Goal: Information Seeking & Learning: Learn about a topic

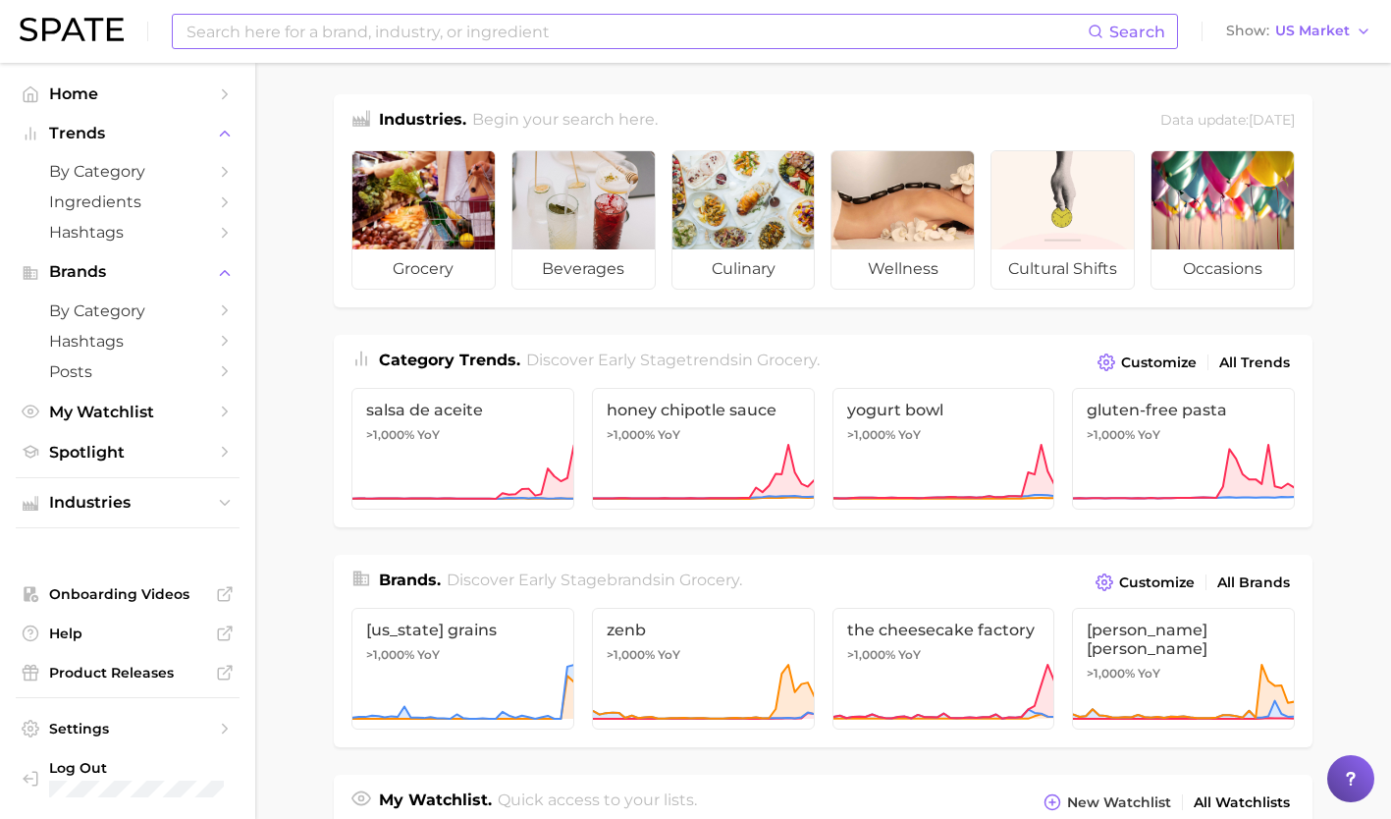
click at [636, 33] on input at bounding box center [636, 31] width 903 height 33
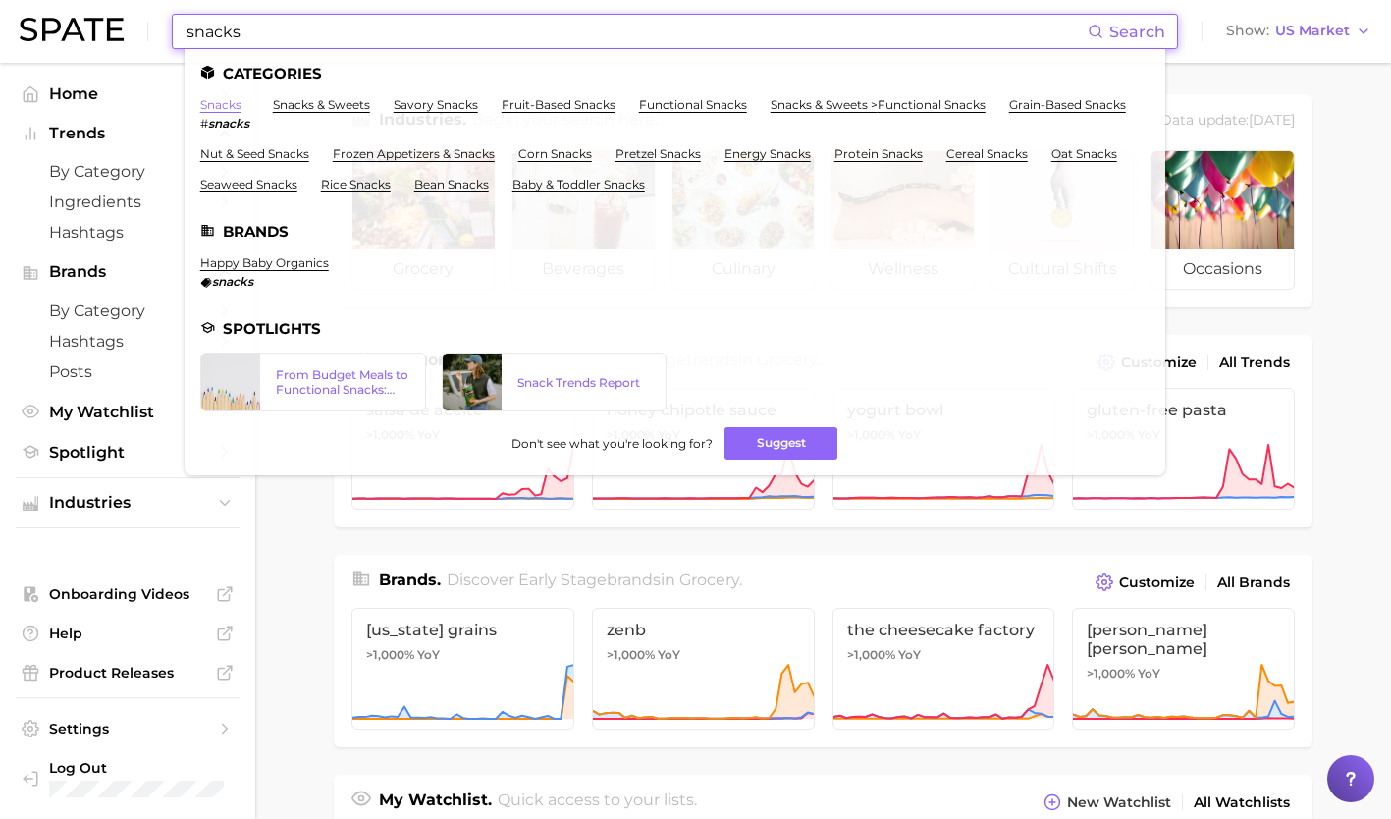
type input "snacks"
click at [218, 107] on link "snacks" at bounding box center [220, 104] width 41 height 15
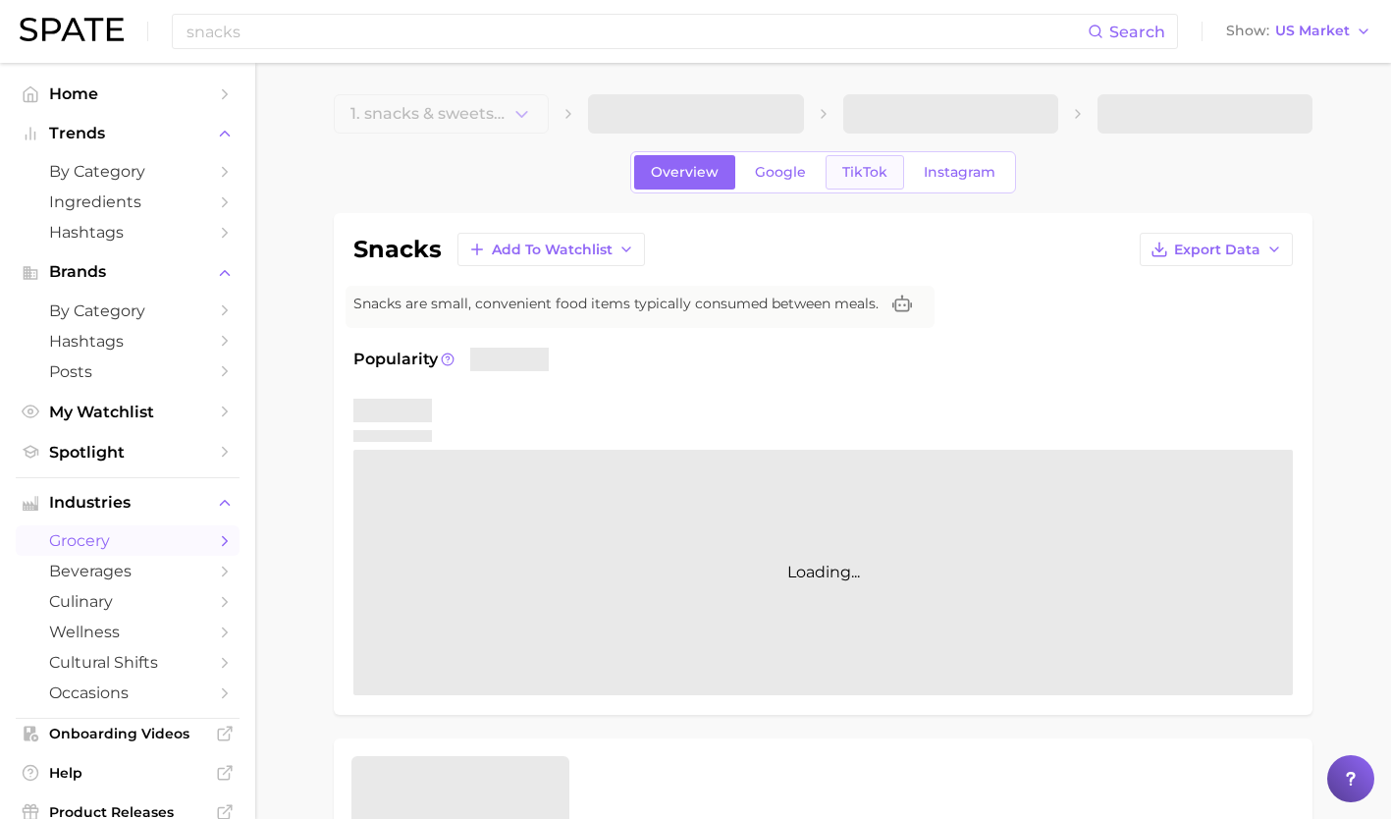
click at [856, 169] on span "TikTok" at bounding box center [864, 172] width 45 height 17
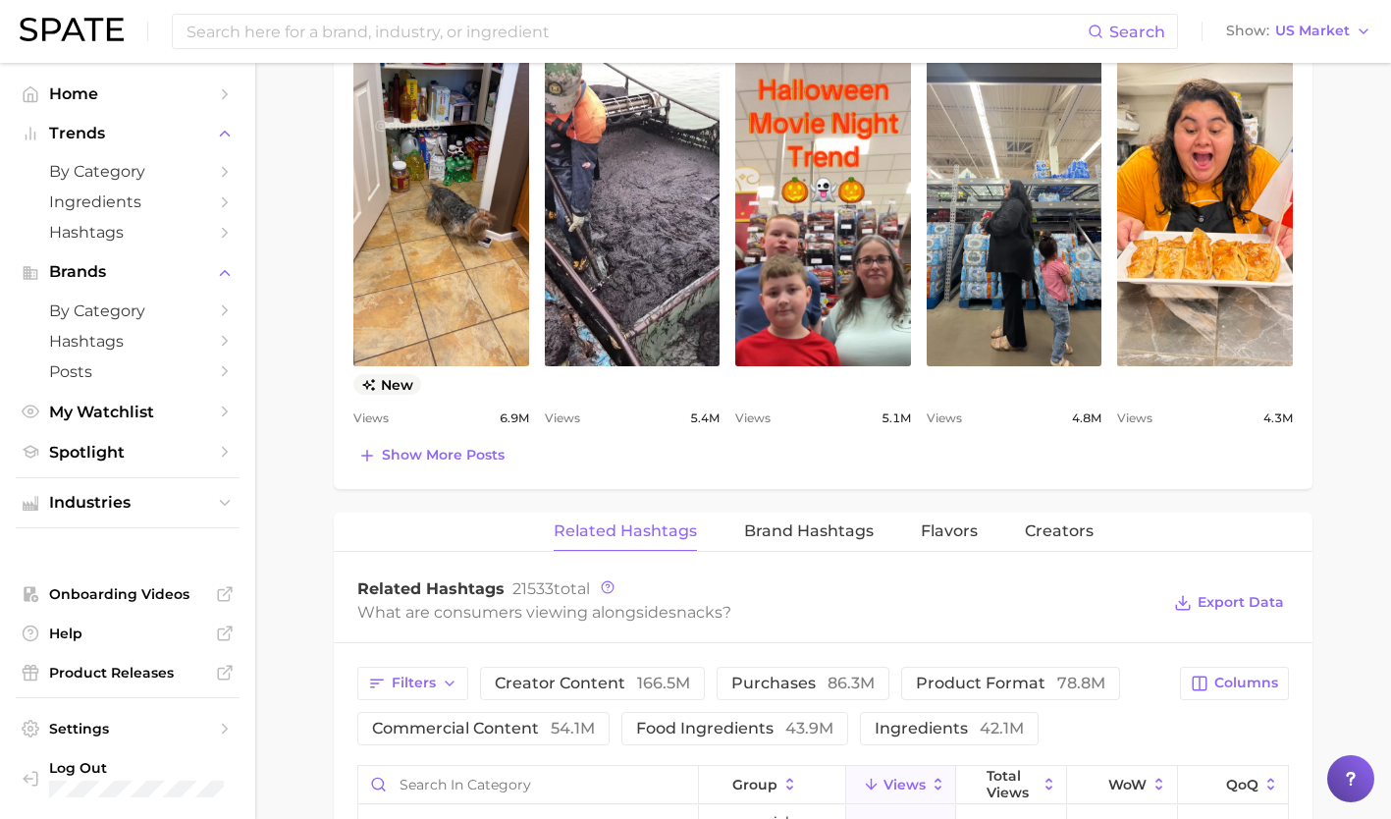
scroll to position [1069, 0]
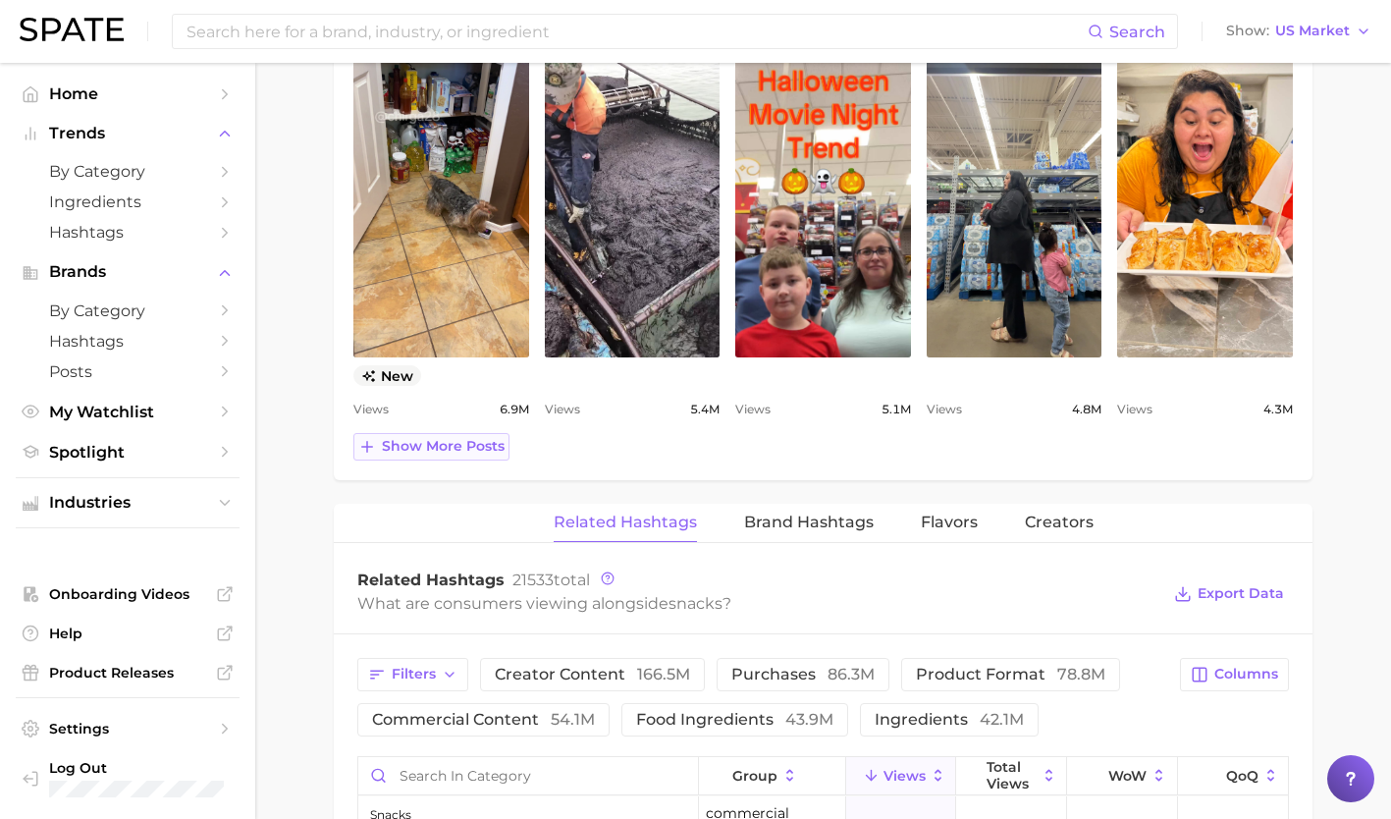
click at [460, 452] on span "Show more posts" at bounding box center [443, 446] width 123 height 17
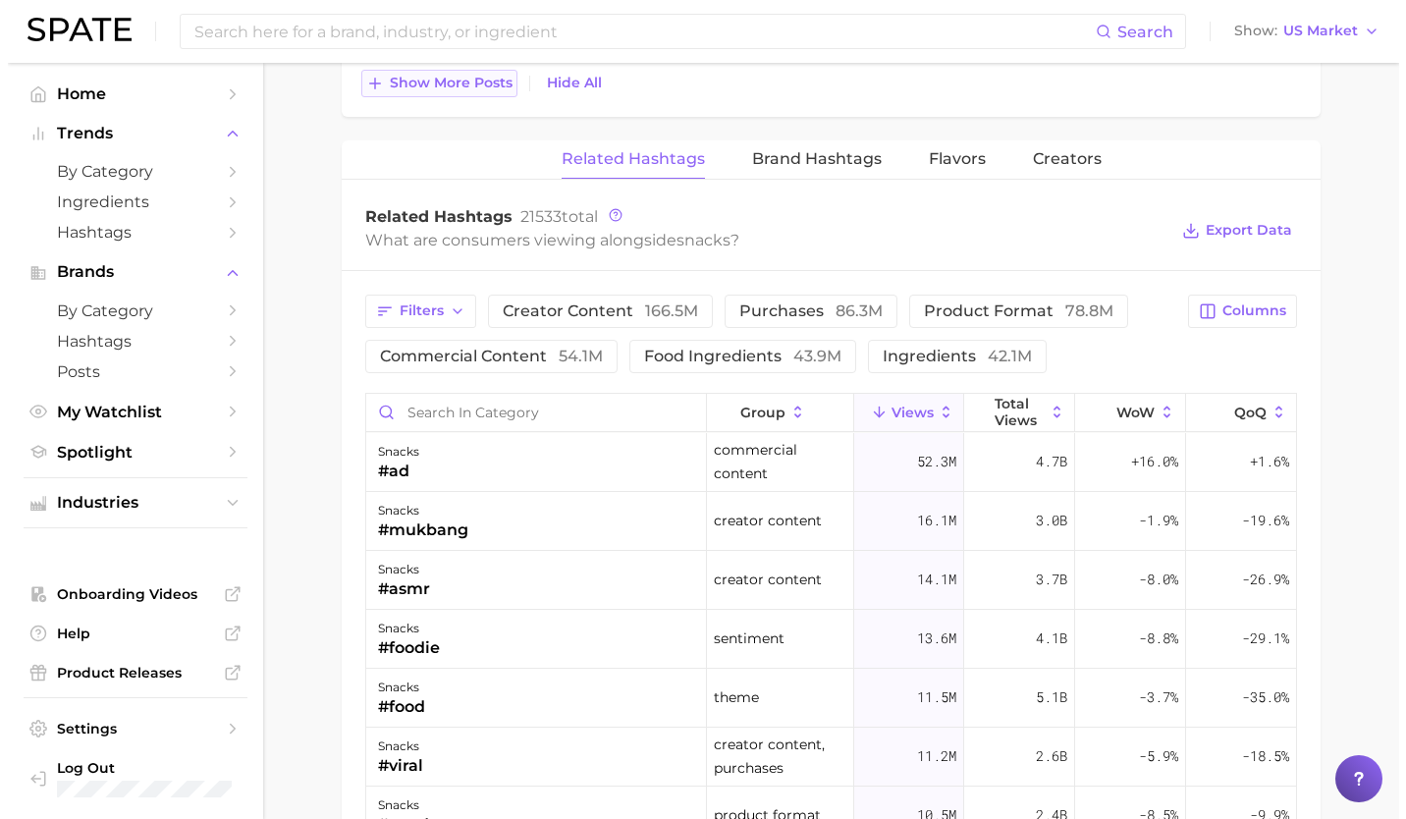
scroll to position [1855, 0]
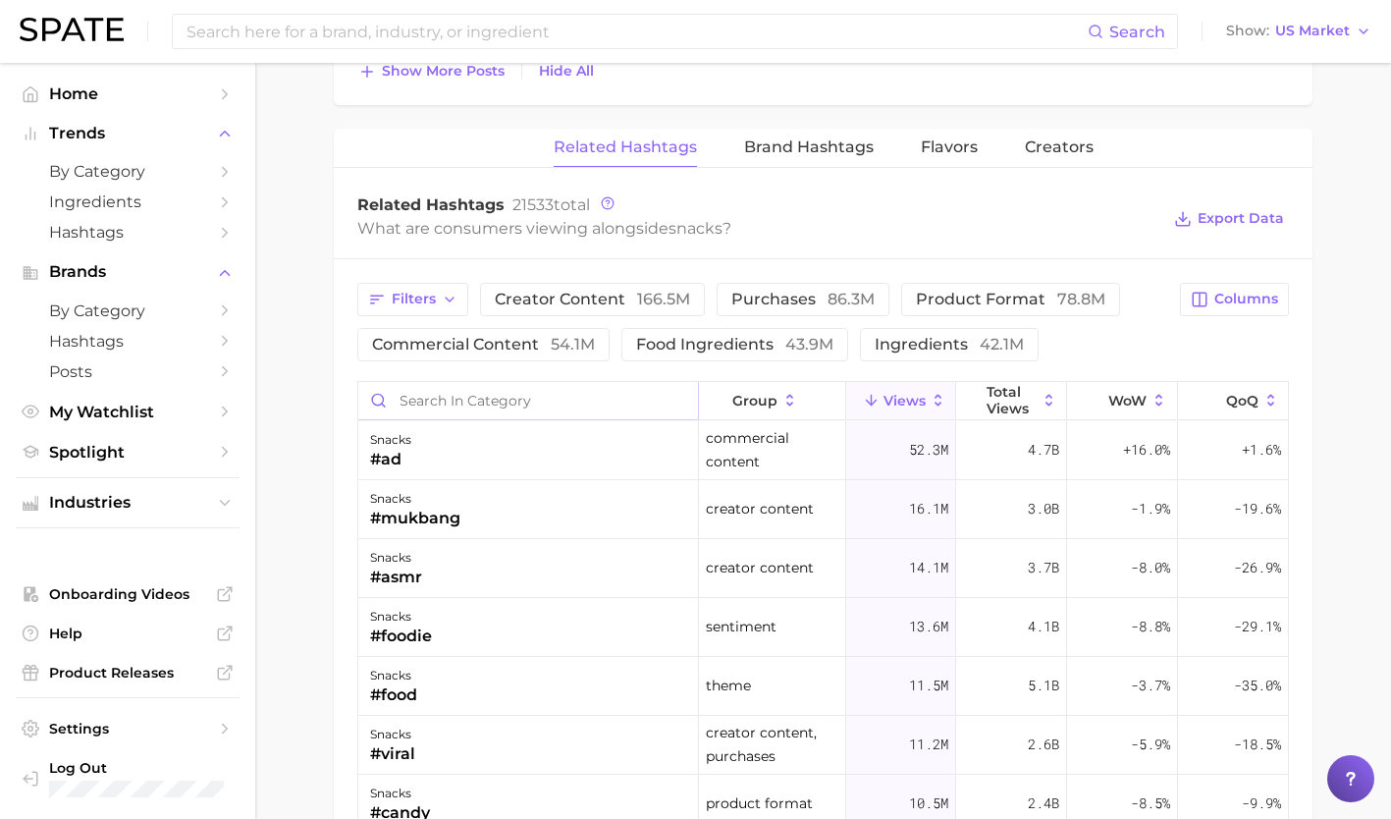
click at [464, 399] on input "Search in category" at bounding box center [528, 400] width 340 height 37
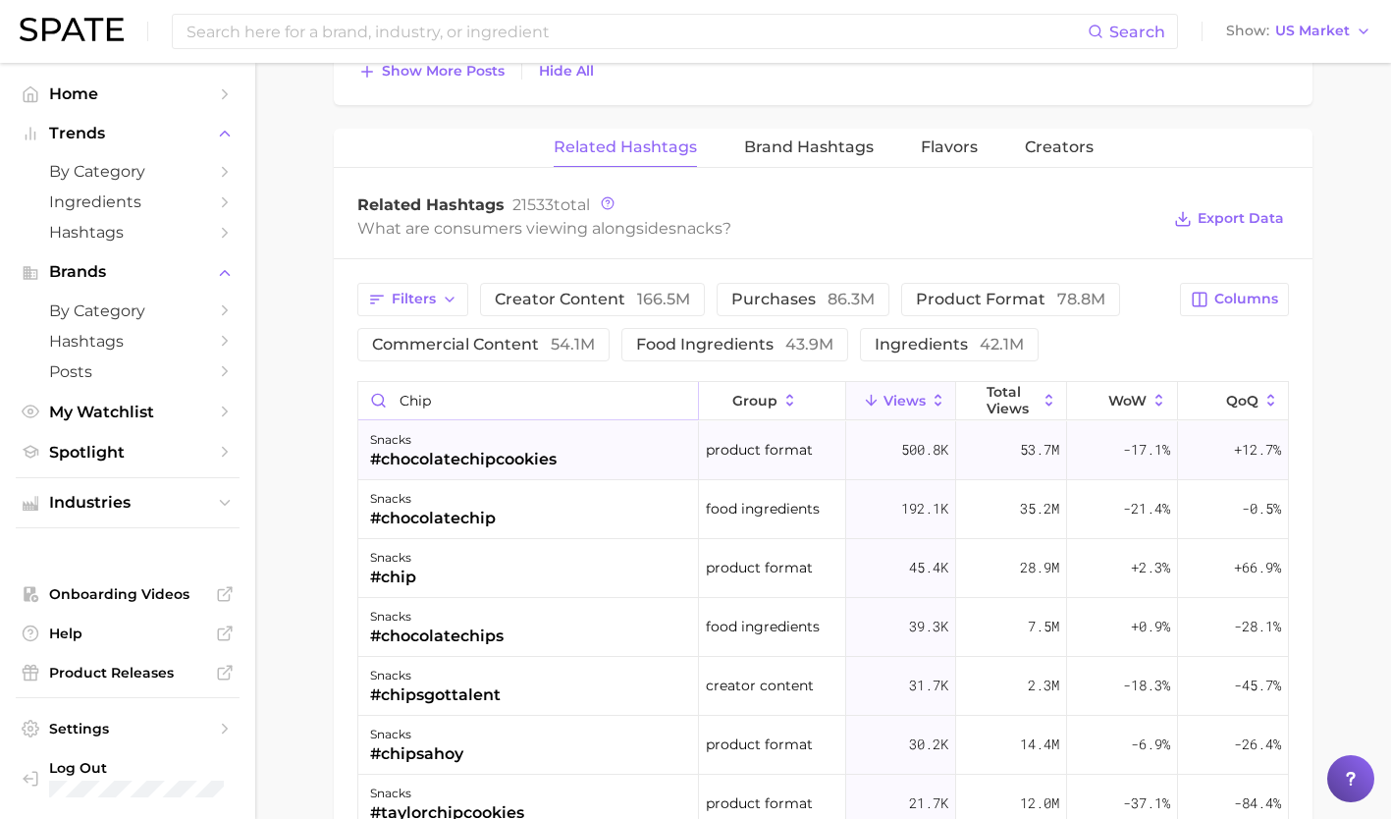
type input "chip"
click at [470, 452] on div "#chocolatechipcookies" at bounding box center [463, 460] width 187 height 24
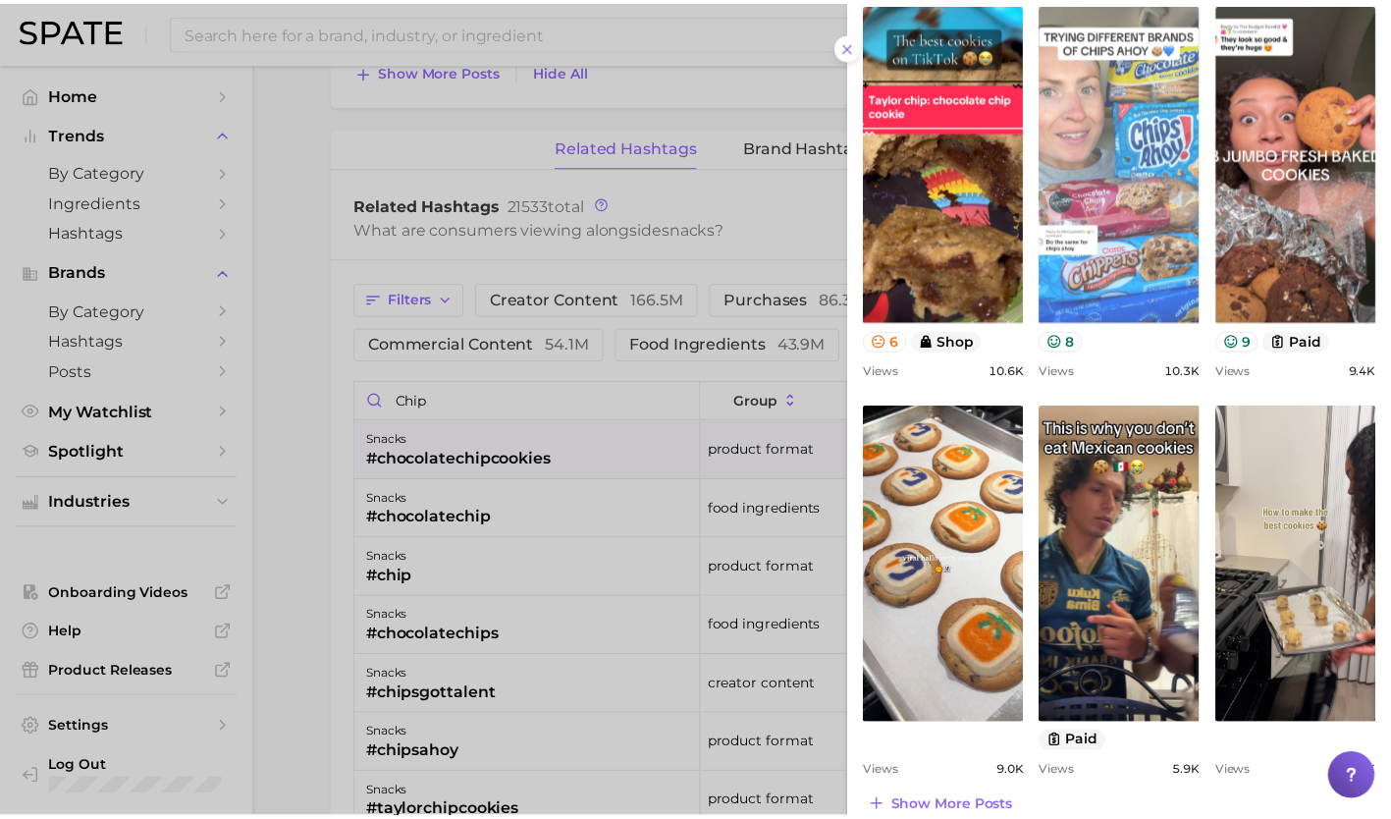
scroll to position [647, 0]
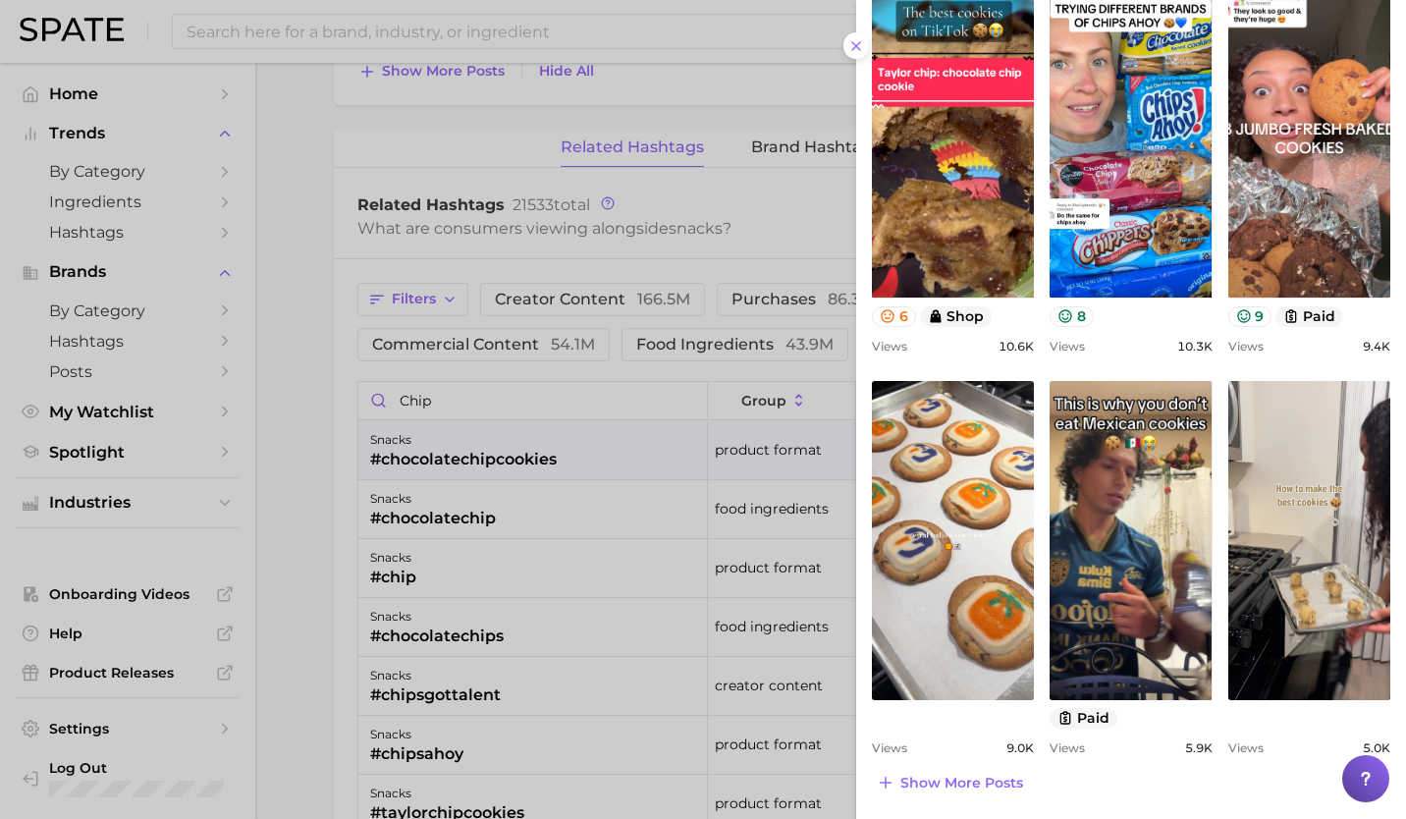
click at [621, 402] on div at bounding box center [703, 409] width 1406 height 819
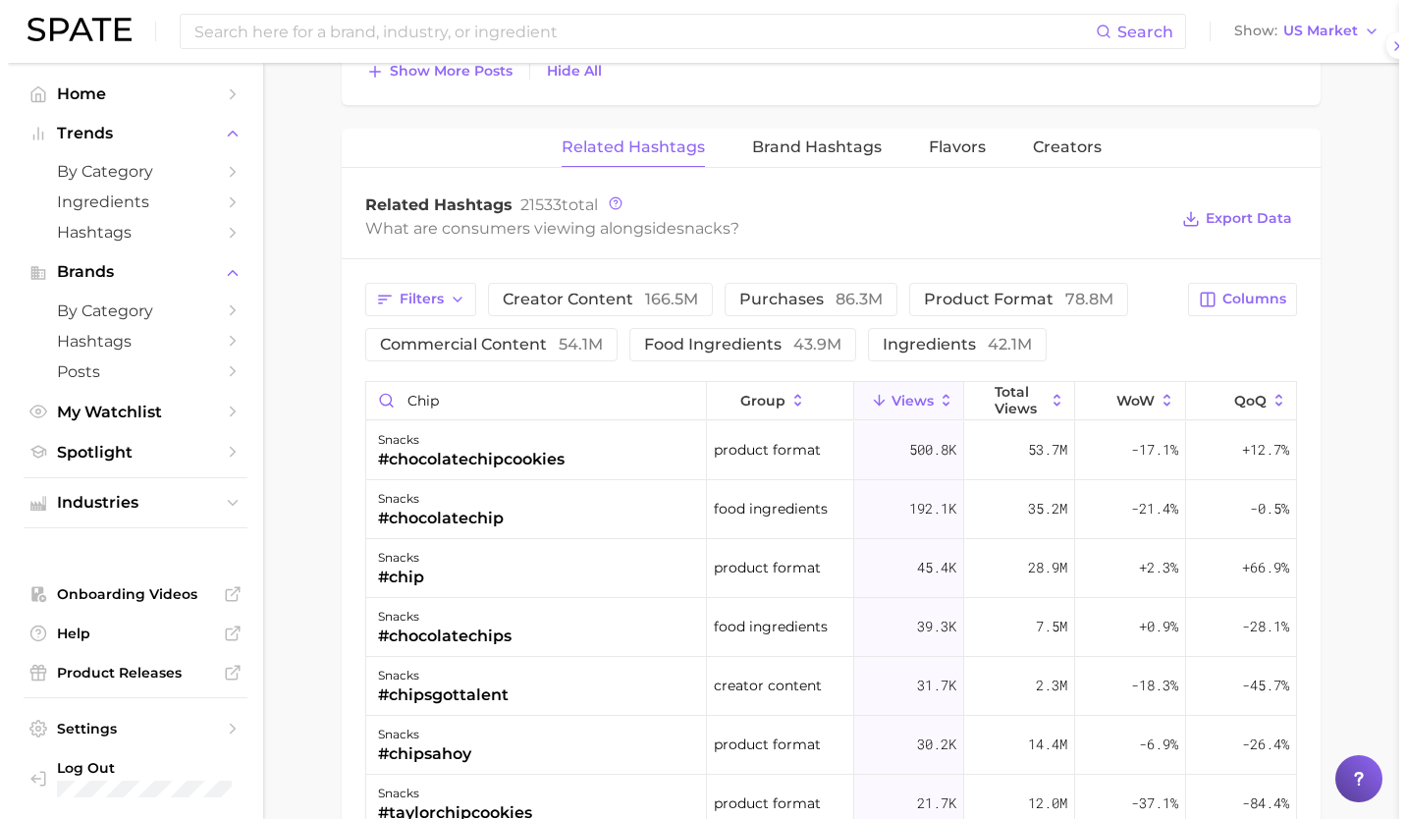
scroll to position [0, 0]
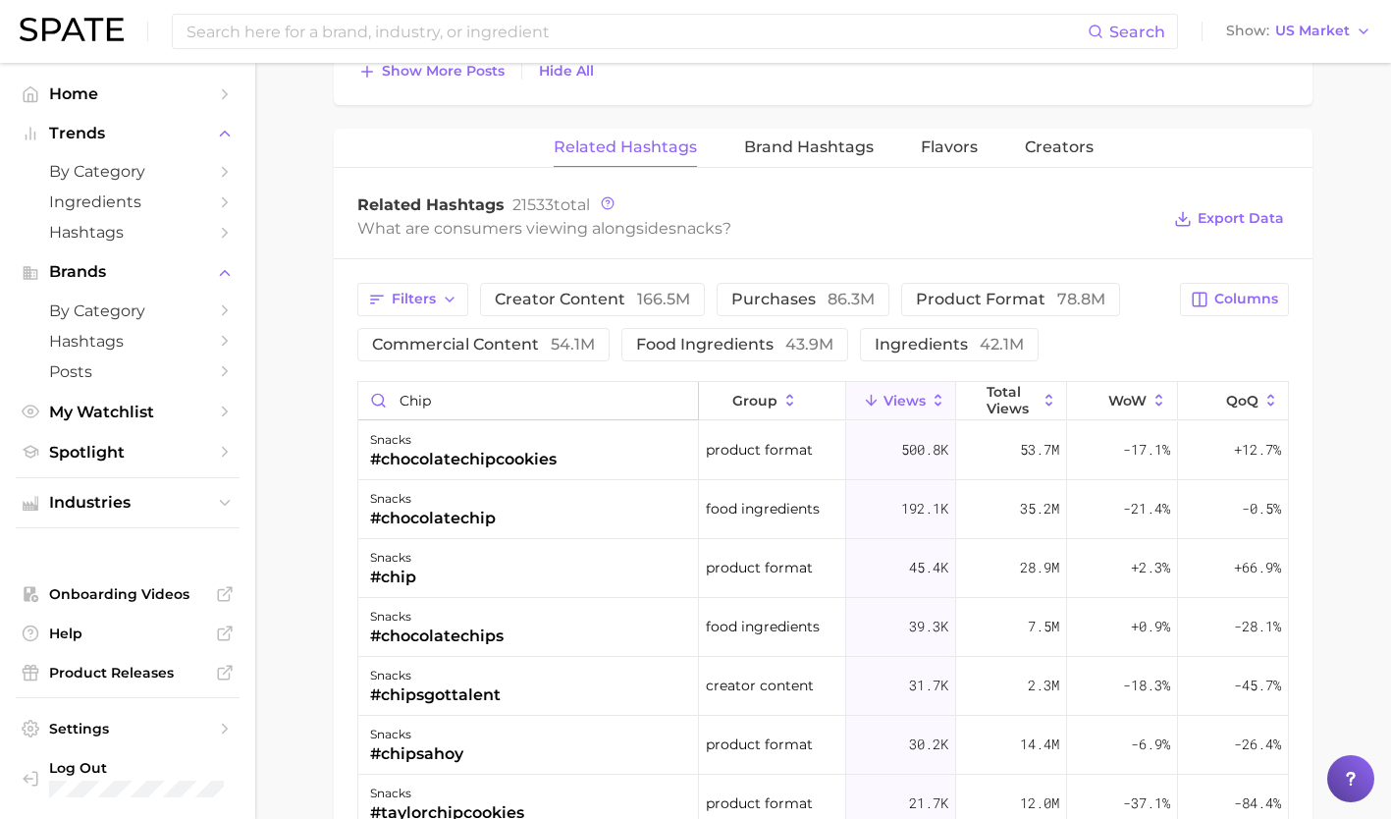
click at [669, 397] on input "chip" at bounding box center [528, 400] width 340 height 37
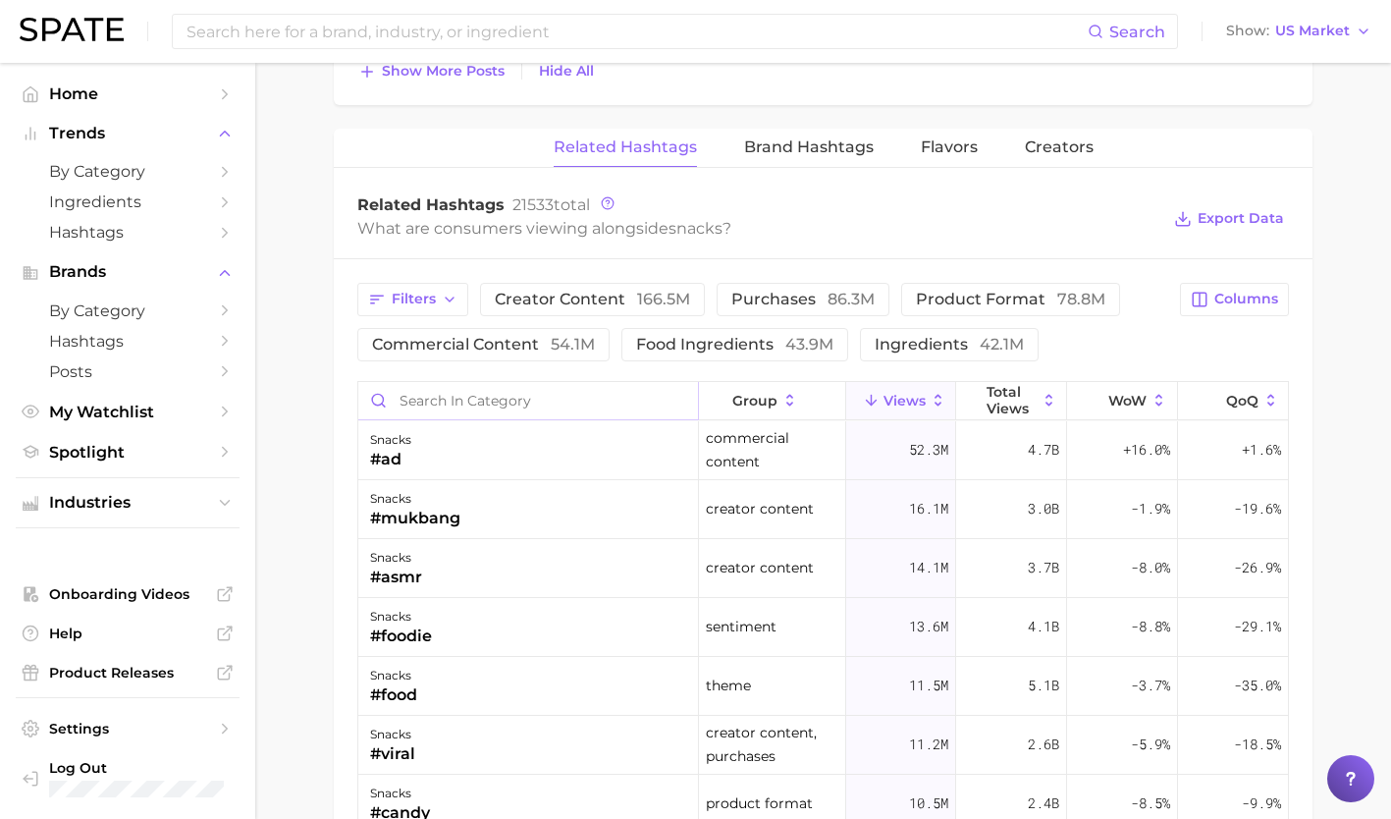
type input "o"
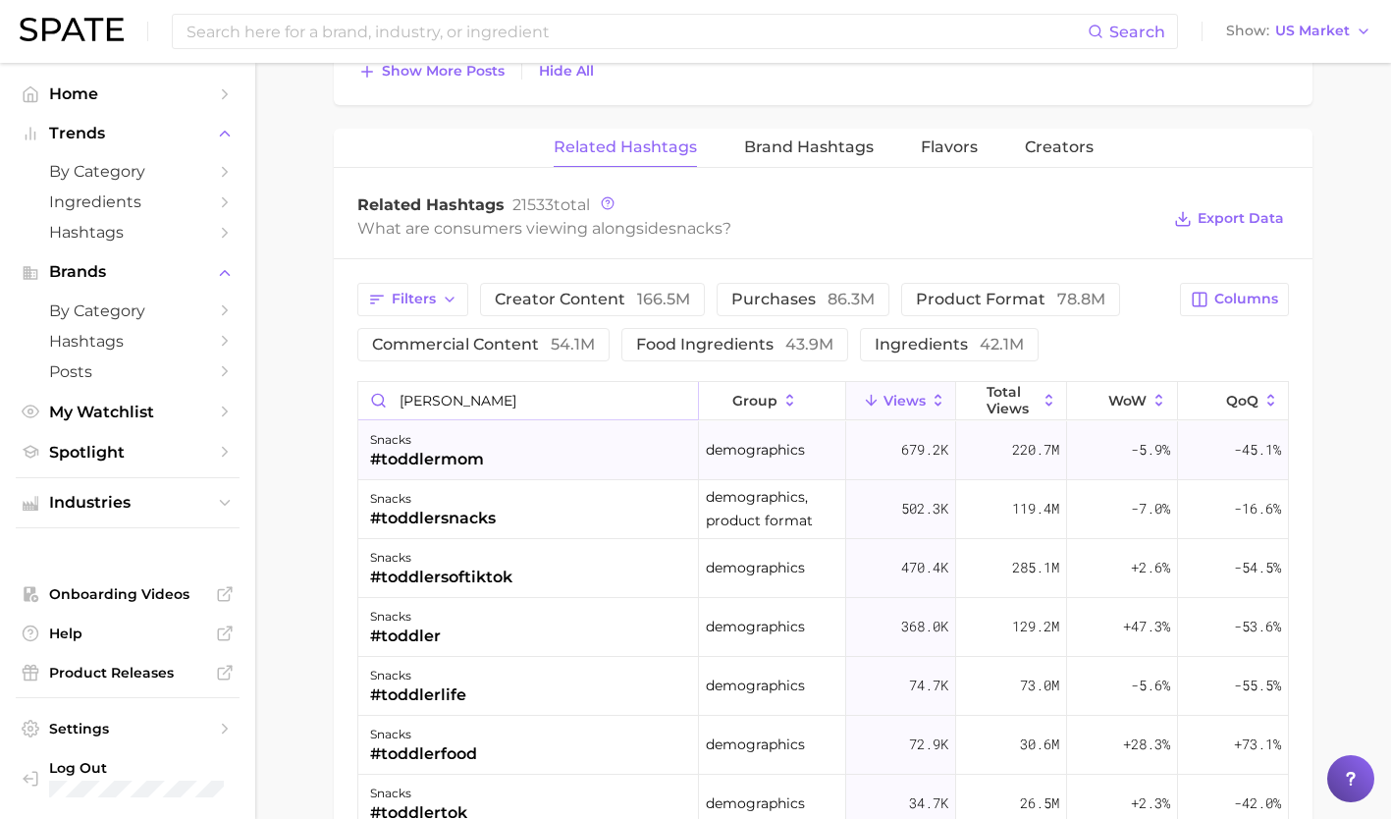
type input "[PERSON_NAME]"
click at [546, 441] on div "snacks #toddlermom" at bounding box center [528, 450] width 341 height 59
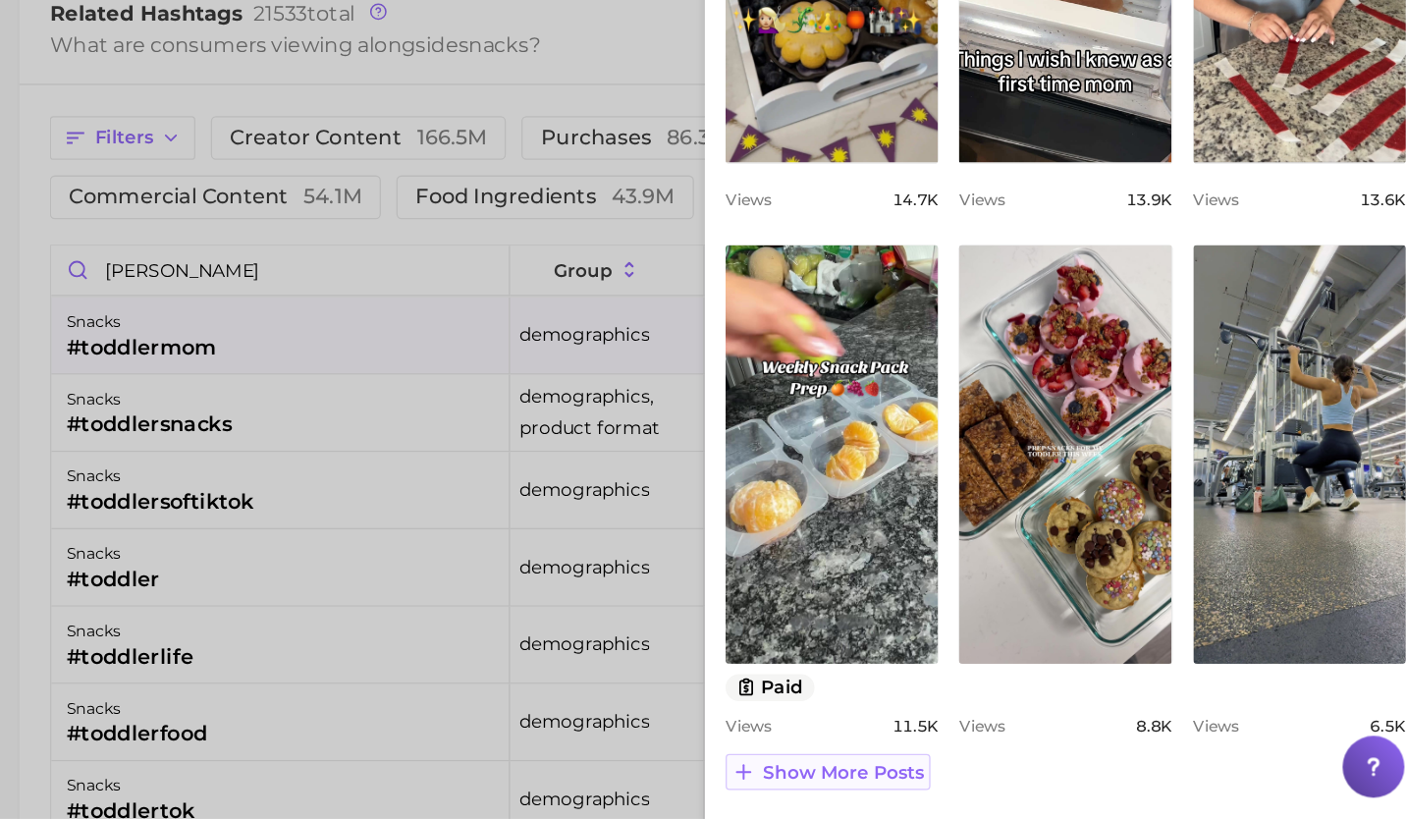
click at [997, 783] on span "Show more posts" at bounding box center [961, 783] width 123 height 17
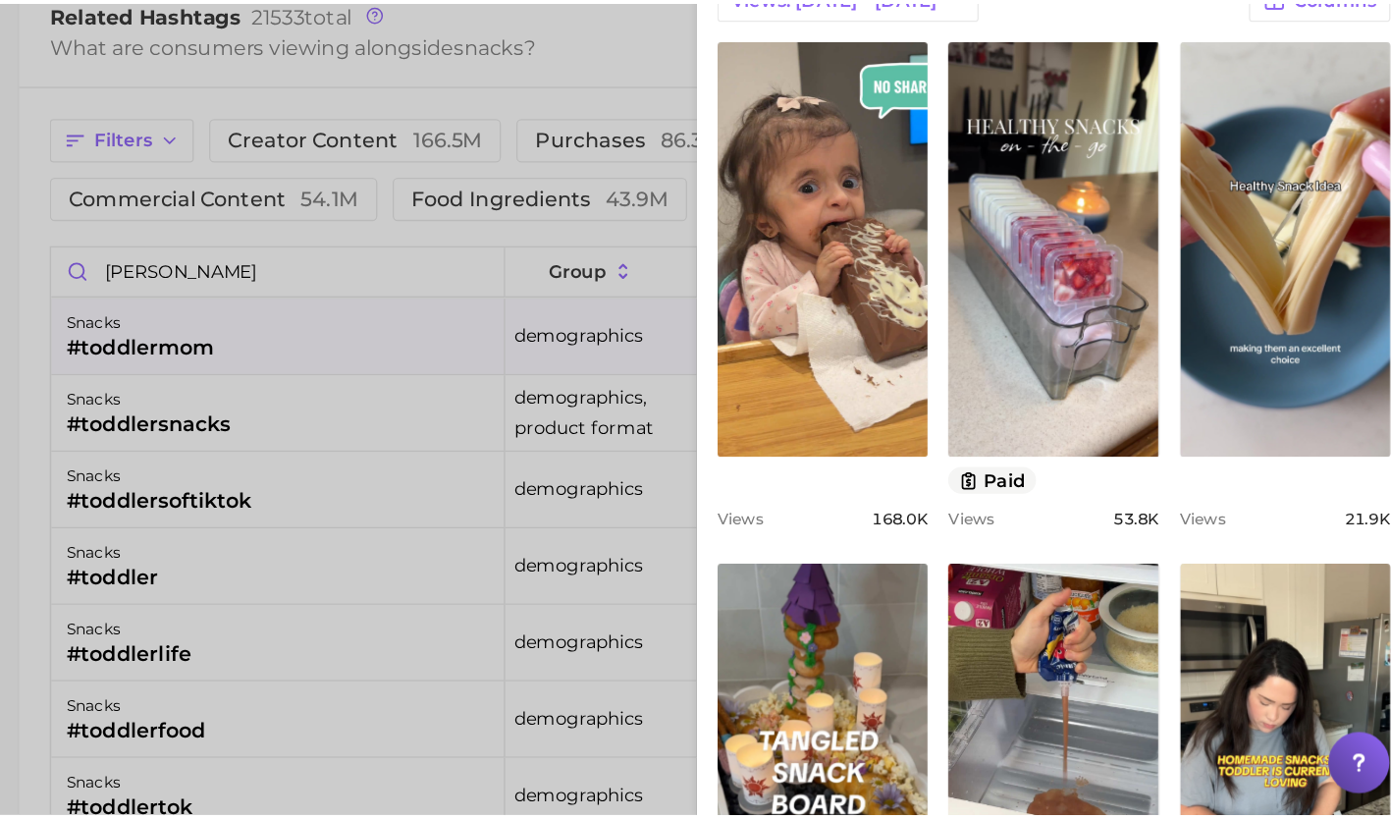
scroll to position [1, 0]
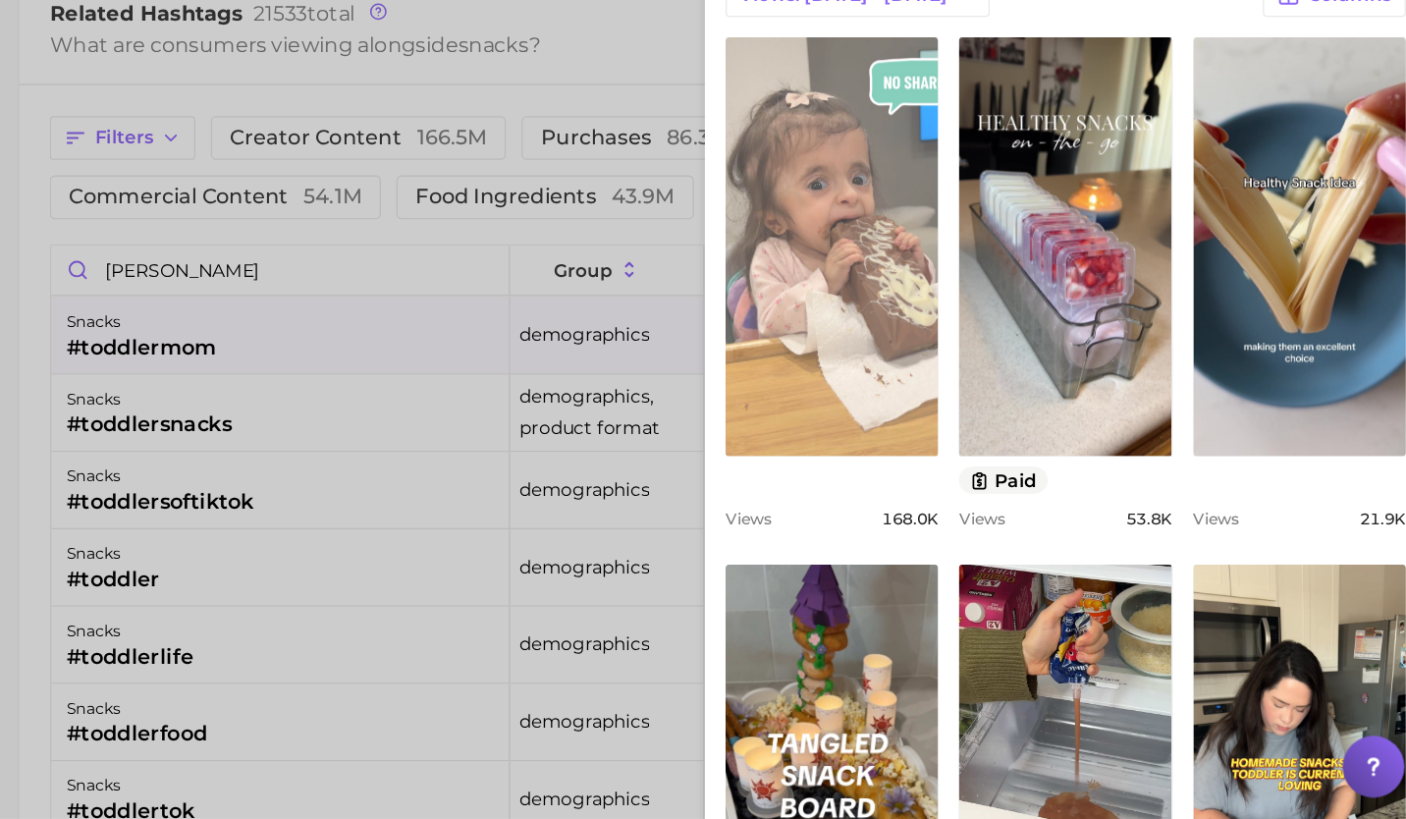
click at [946, 448] on link "view post on TikTok" at bounding box center [953, 382] width 162 height 319
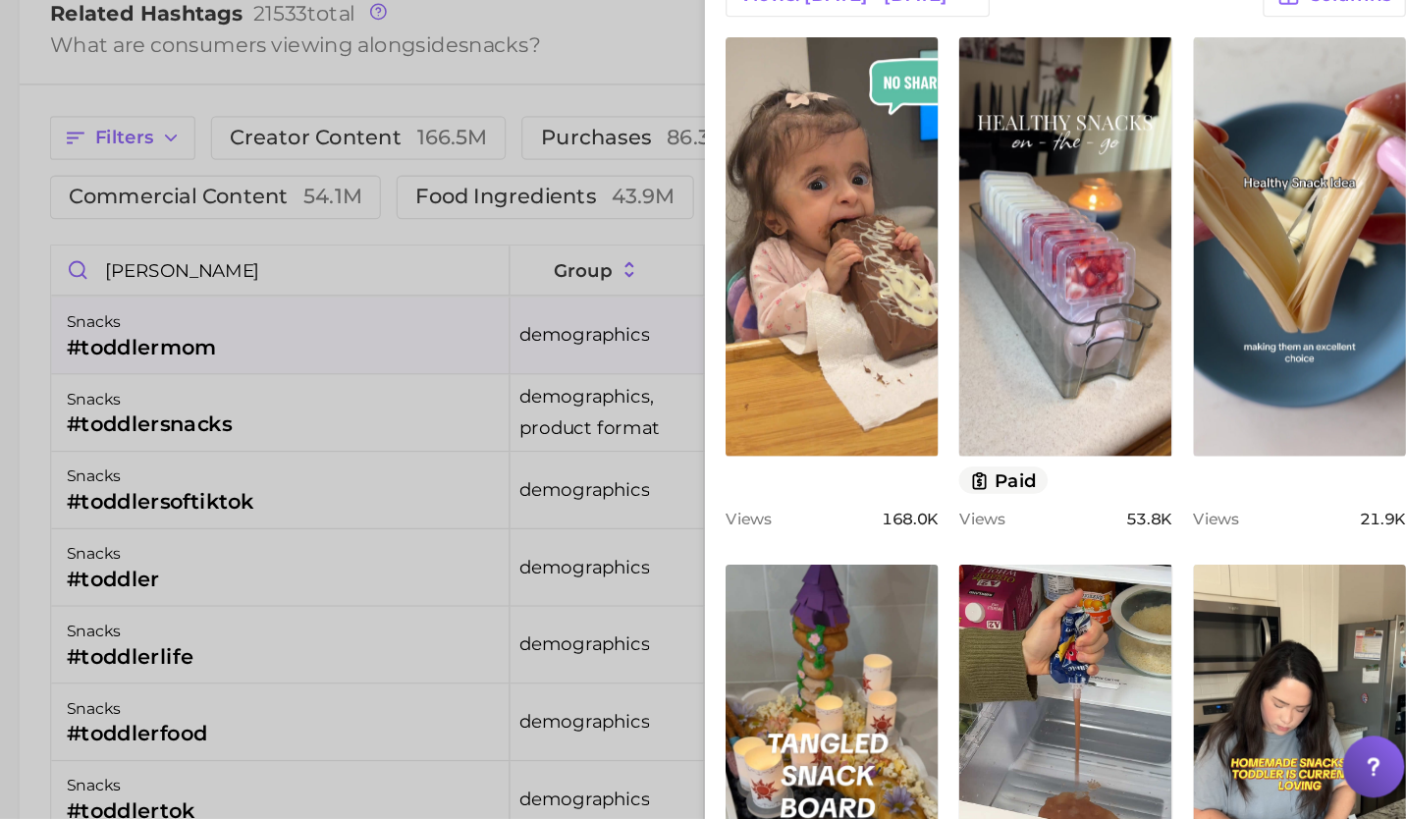
click at [678, 389] on div at bounding box center [703, 409] width 1406 height 819
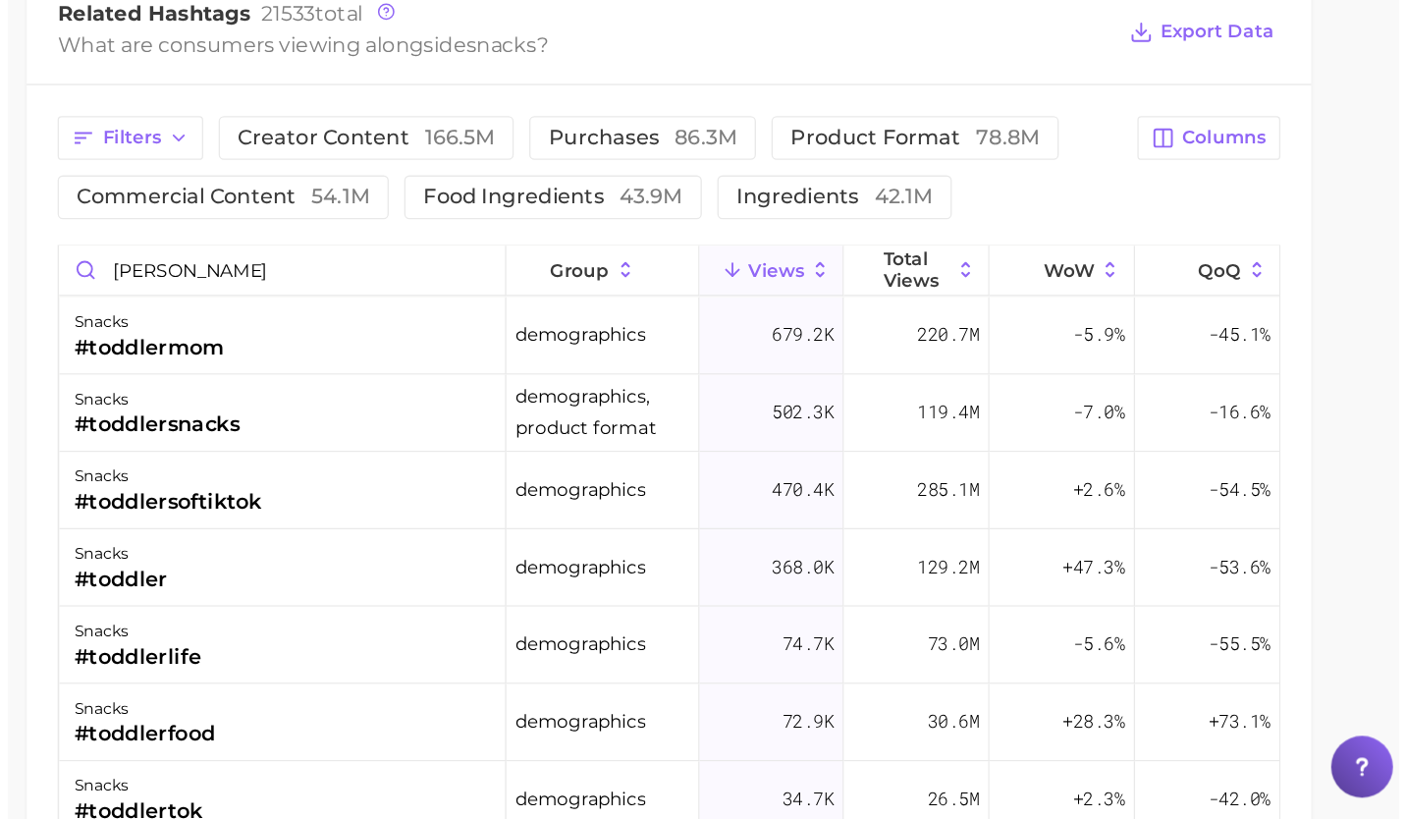
scroll to position [0, 0]
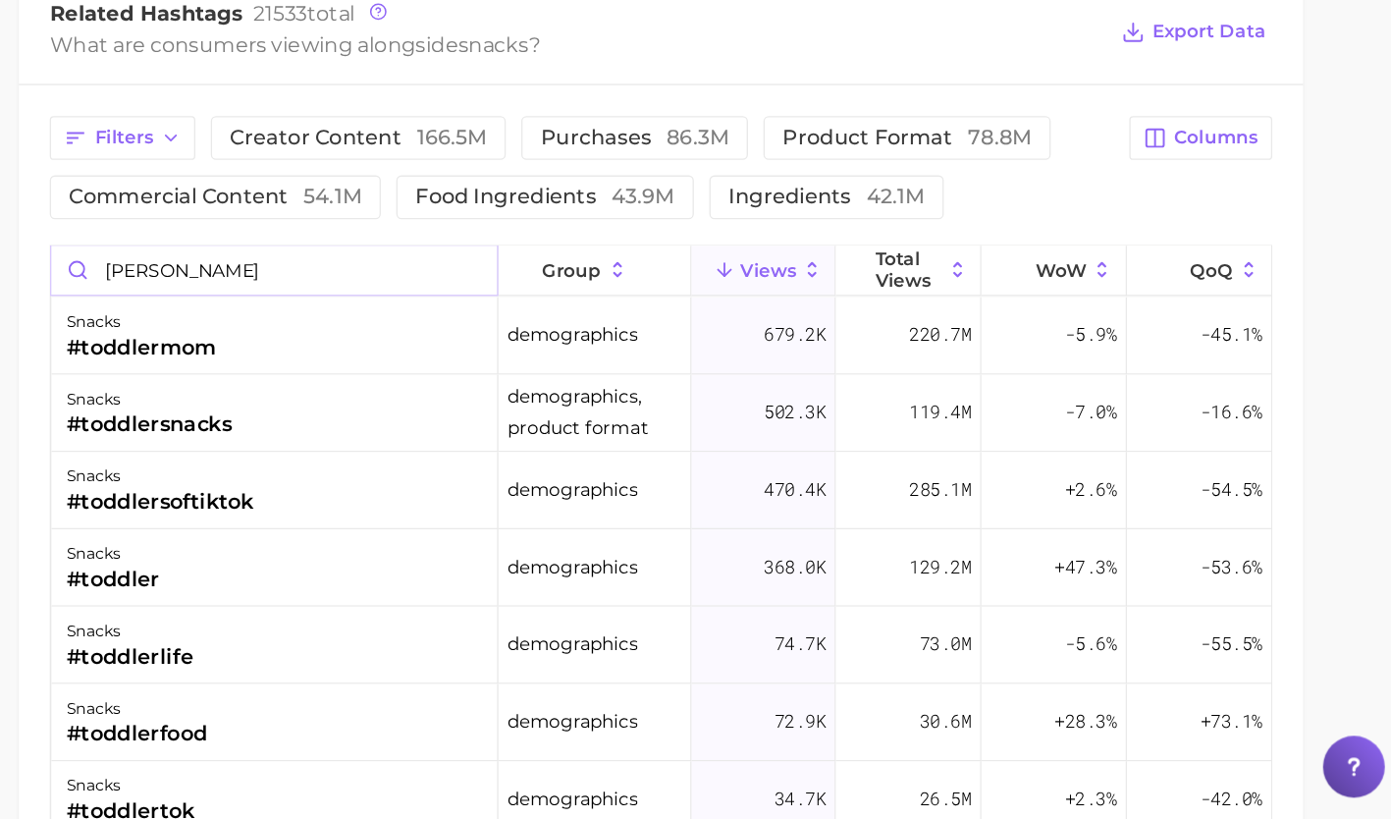
click at [669, 400] on input "[PERSON_NAME]" at bounding box center [528, 400] width 340 height 37
type input "toddl"
click at [528, 462] on div "snacks #toddlermom" at bounding box center [528, 450] width 341 height 59
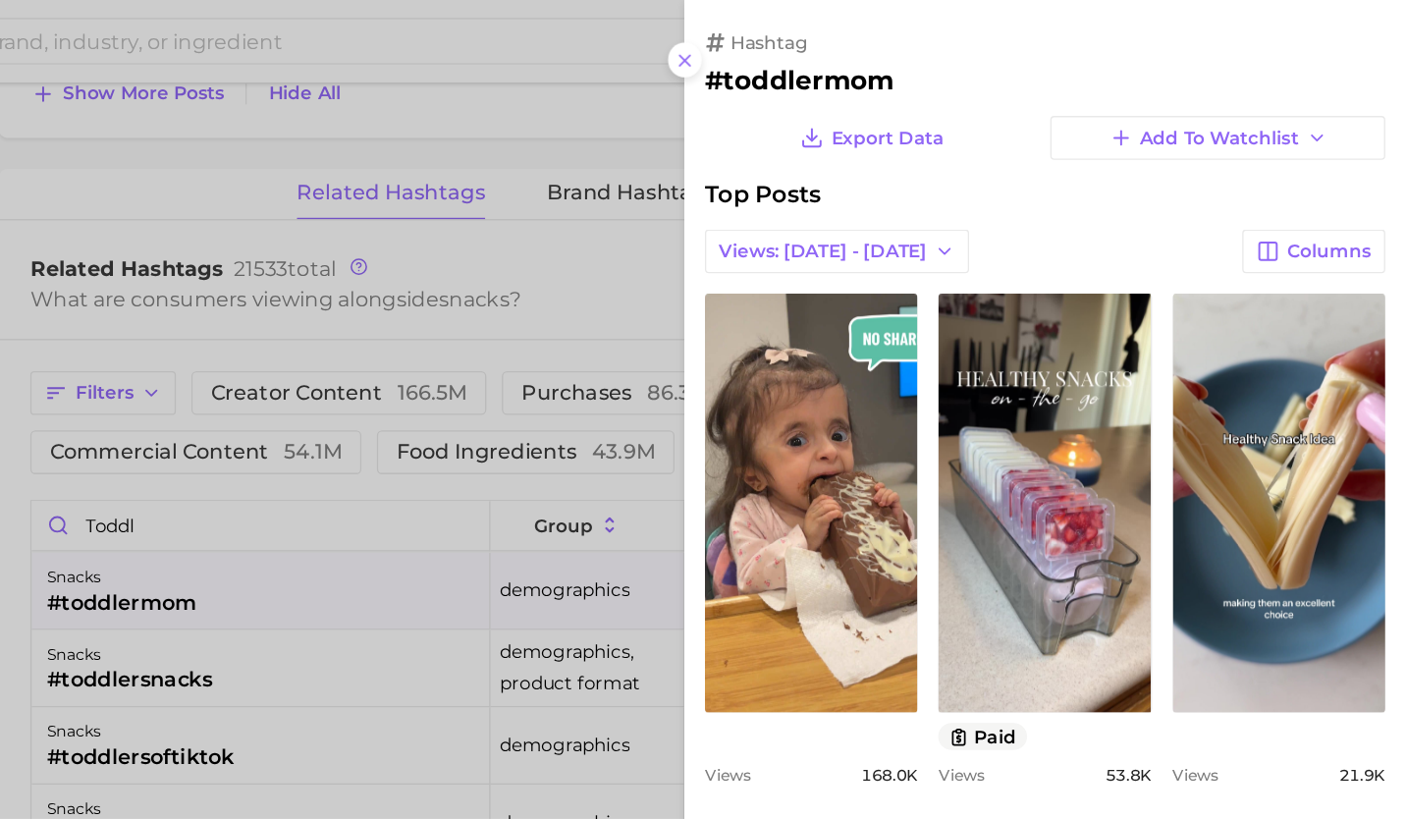
click at [493, 508] on div at bounding box center [703, 409] width 1406 height 819
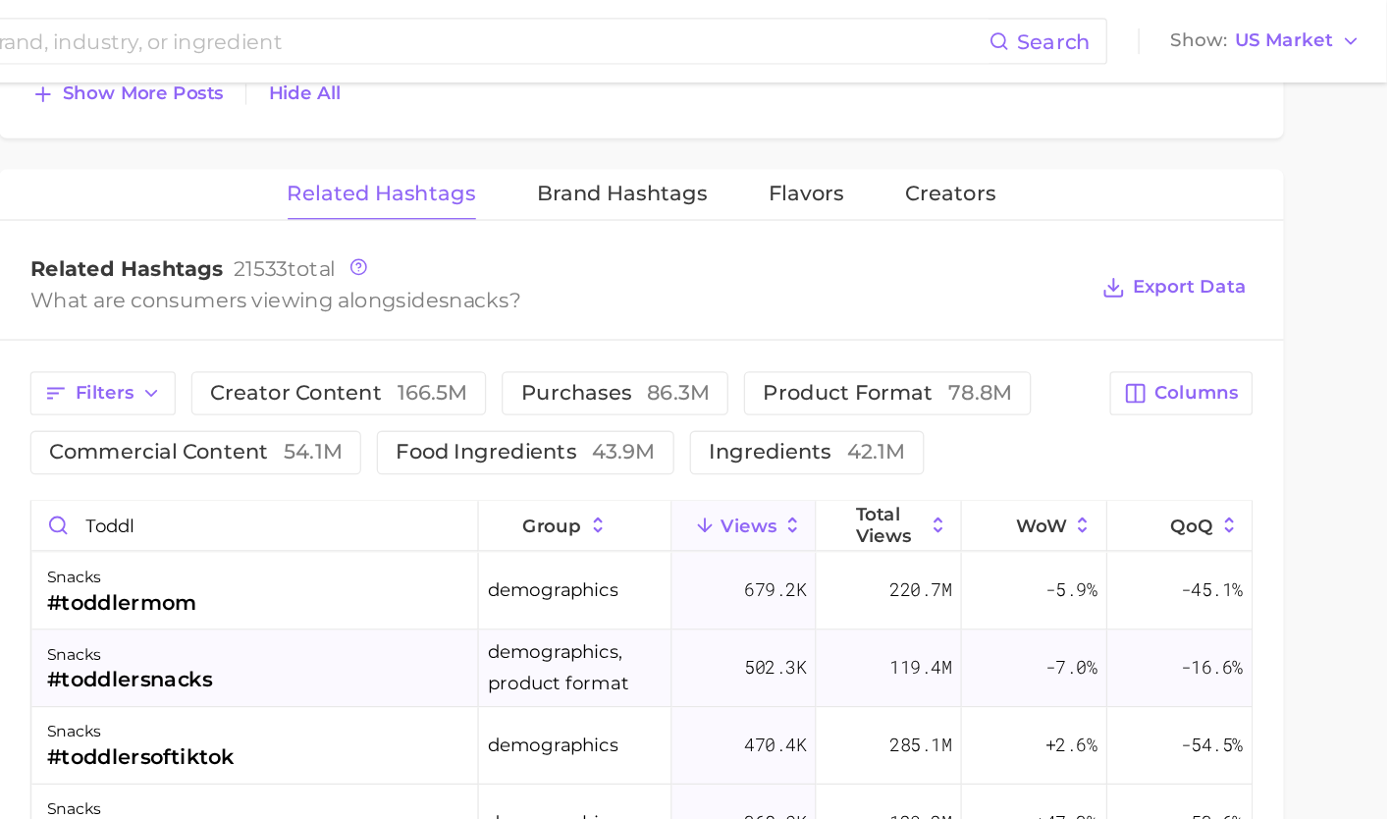
click at [485, 517] on div "#toddlersnacks" at bounding box center [433, 519] width 126 height 24
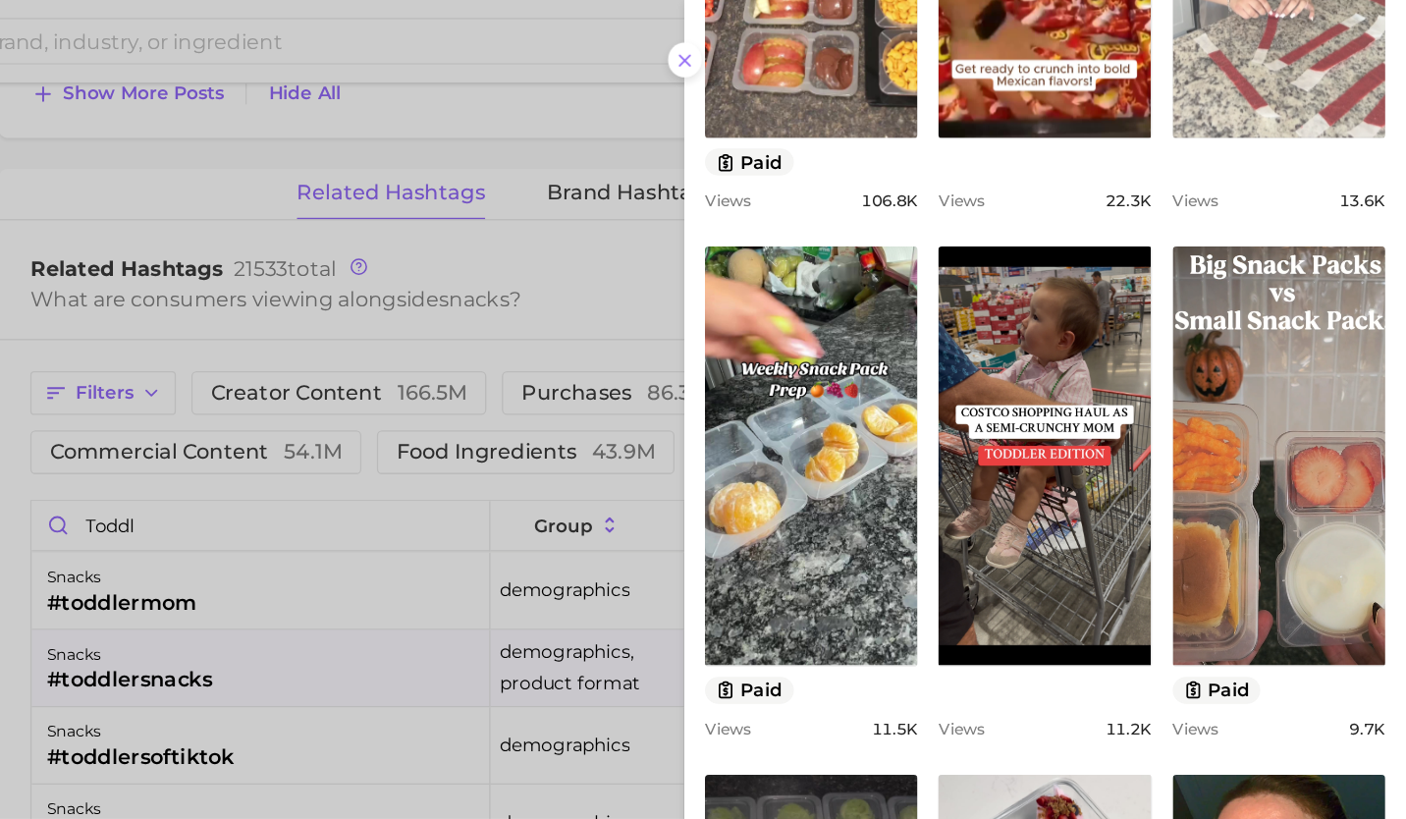
scroll to position [647, 0]
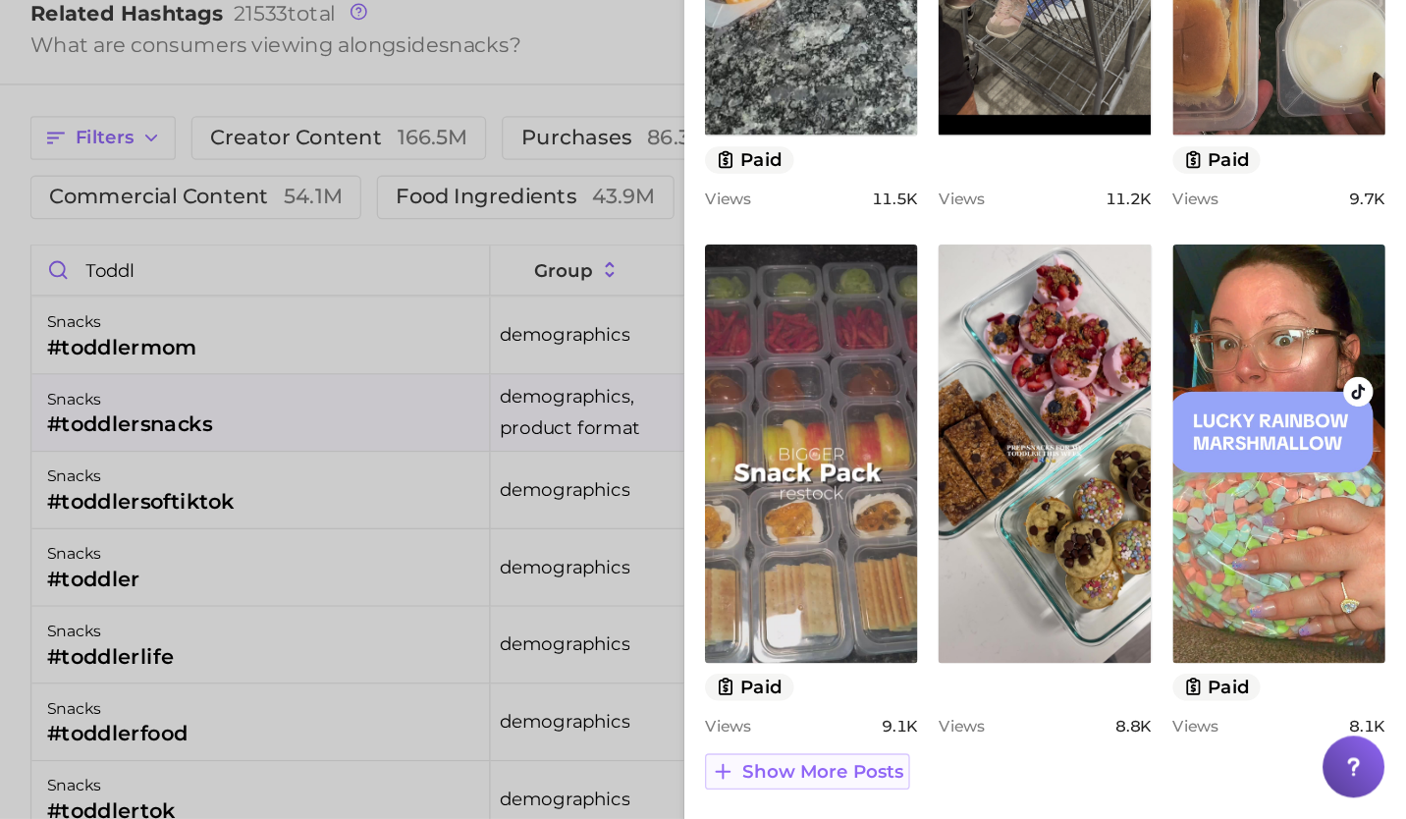
click at [983, 780] on span "Show more posts" at bounding box center [961, 783] width 123 height 17
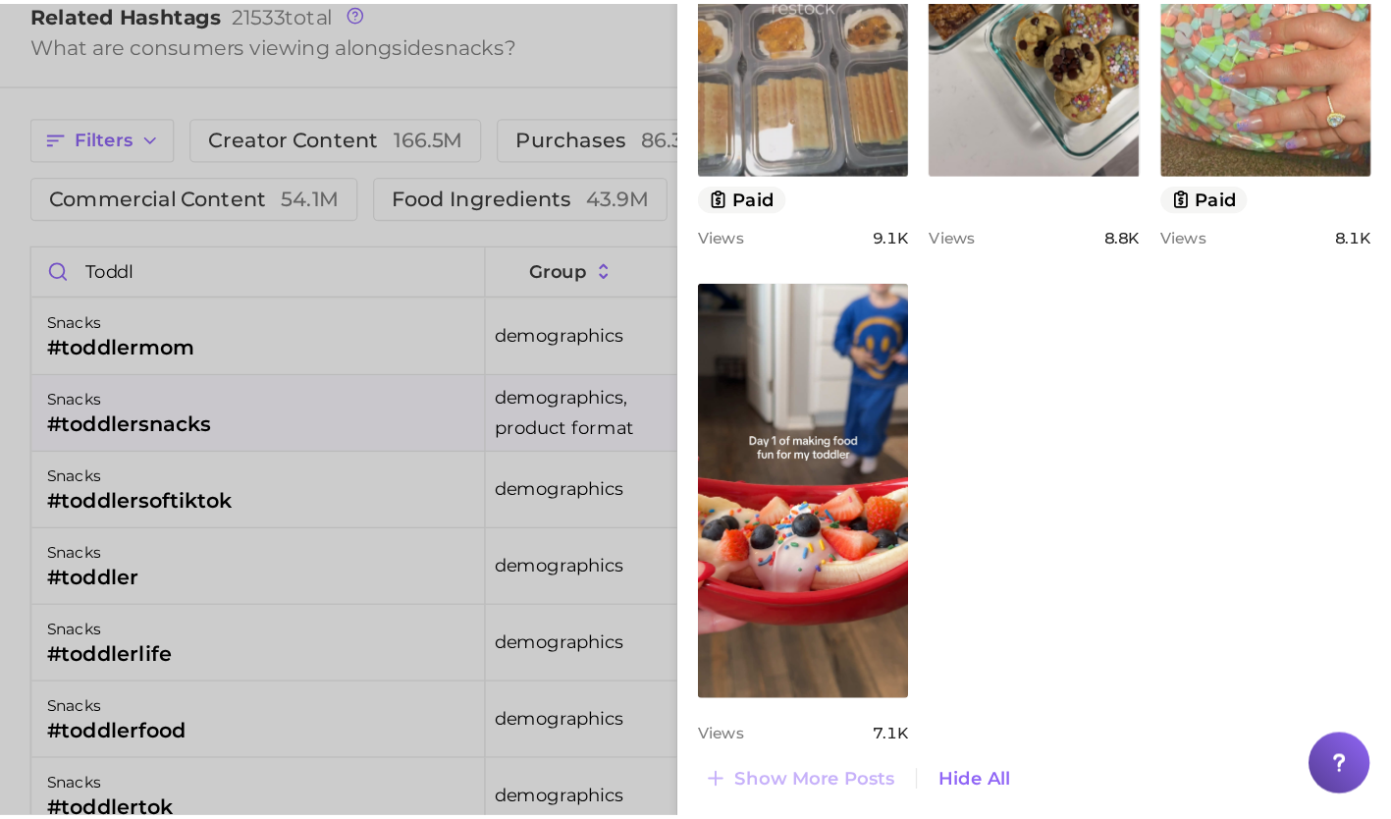
scroll to position [1028, 0]
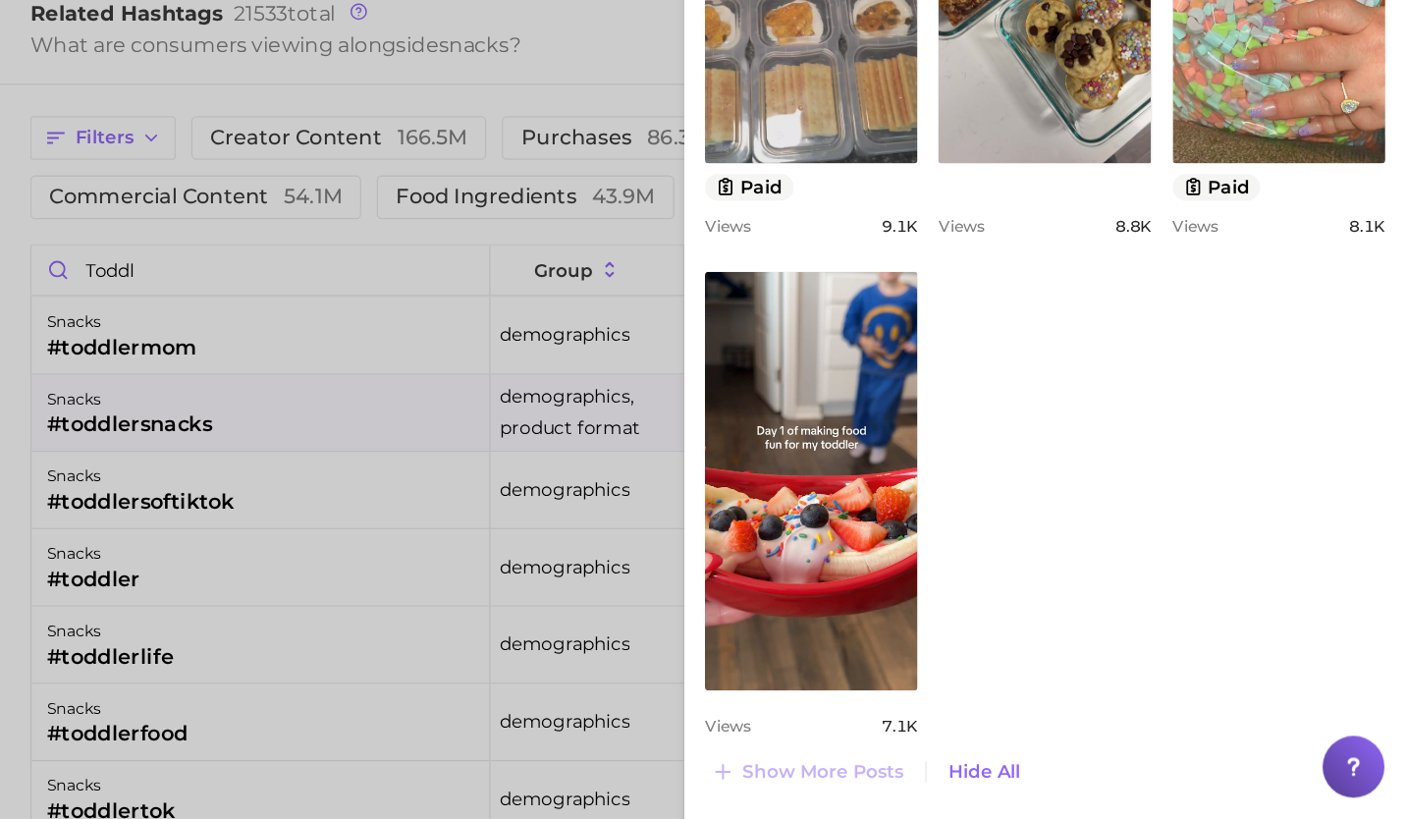
click at [557, 574] on div at bounding box center [703, 409] width 1406 height 819
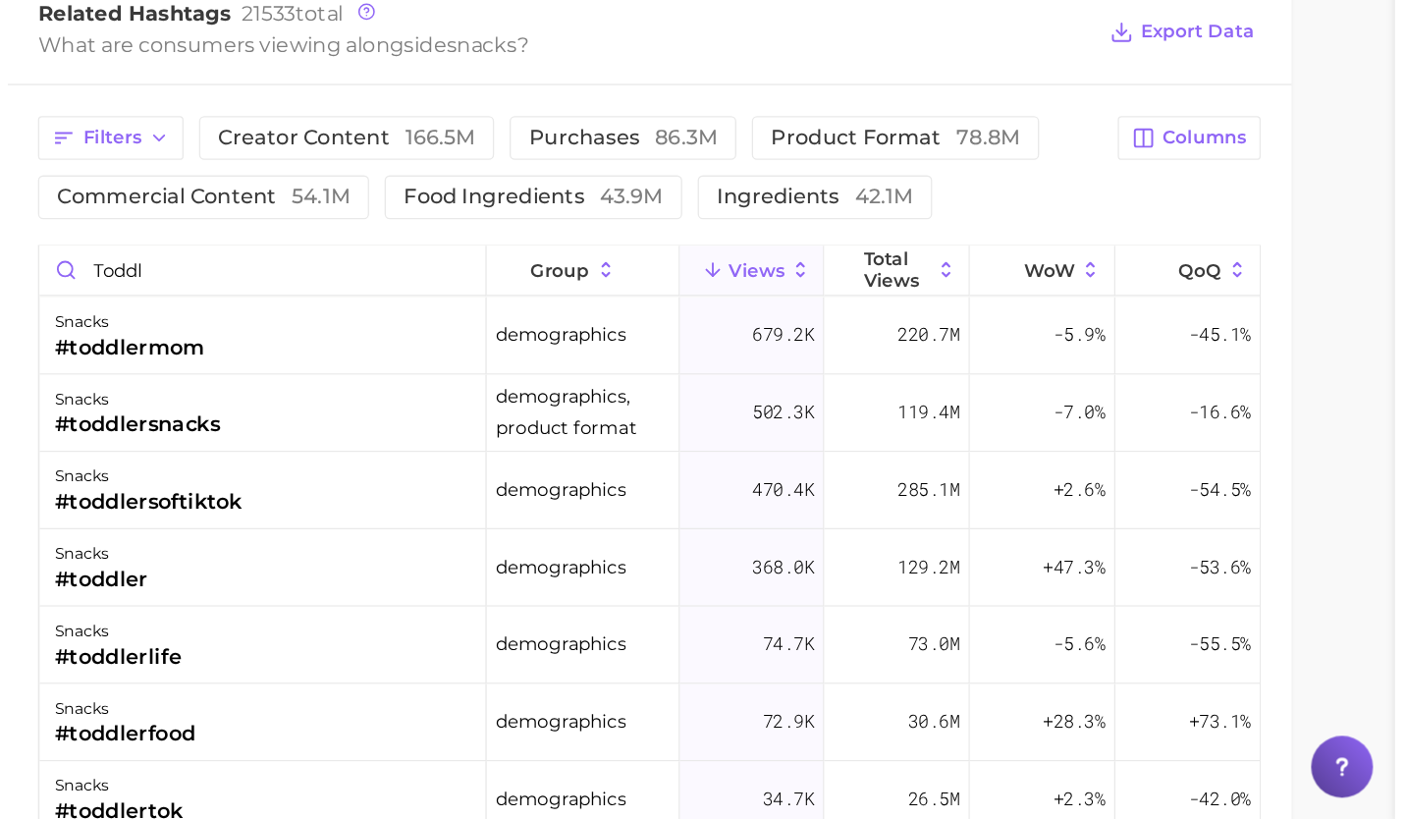
scroll to position [0, 0]
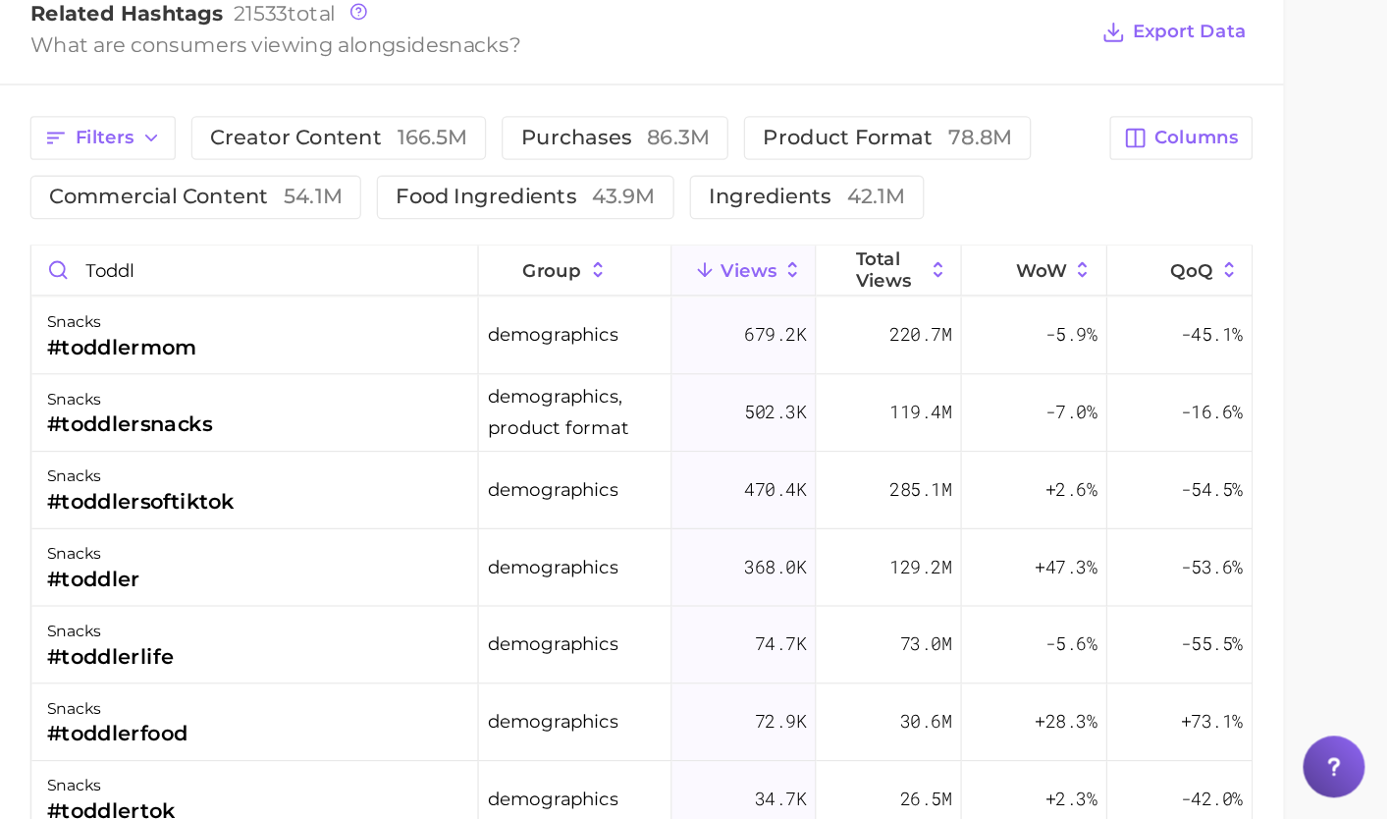
click at [557, 574] on div "snacks #toddlersoftiktok" at bounding box center [528, 568] width 341 height 59
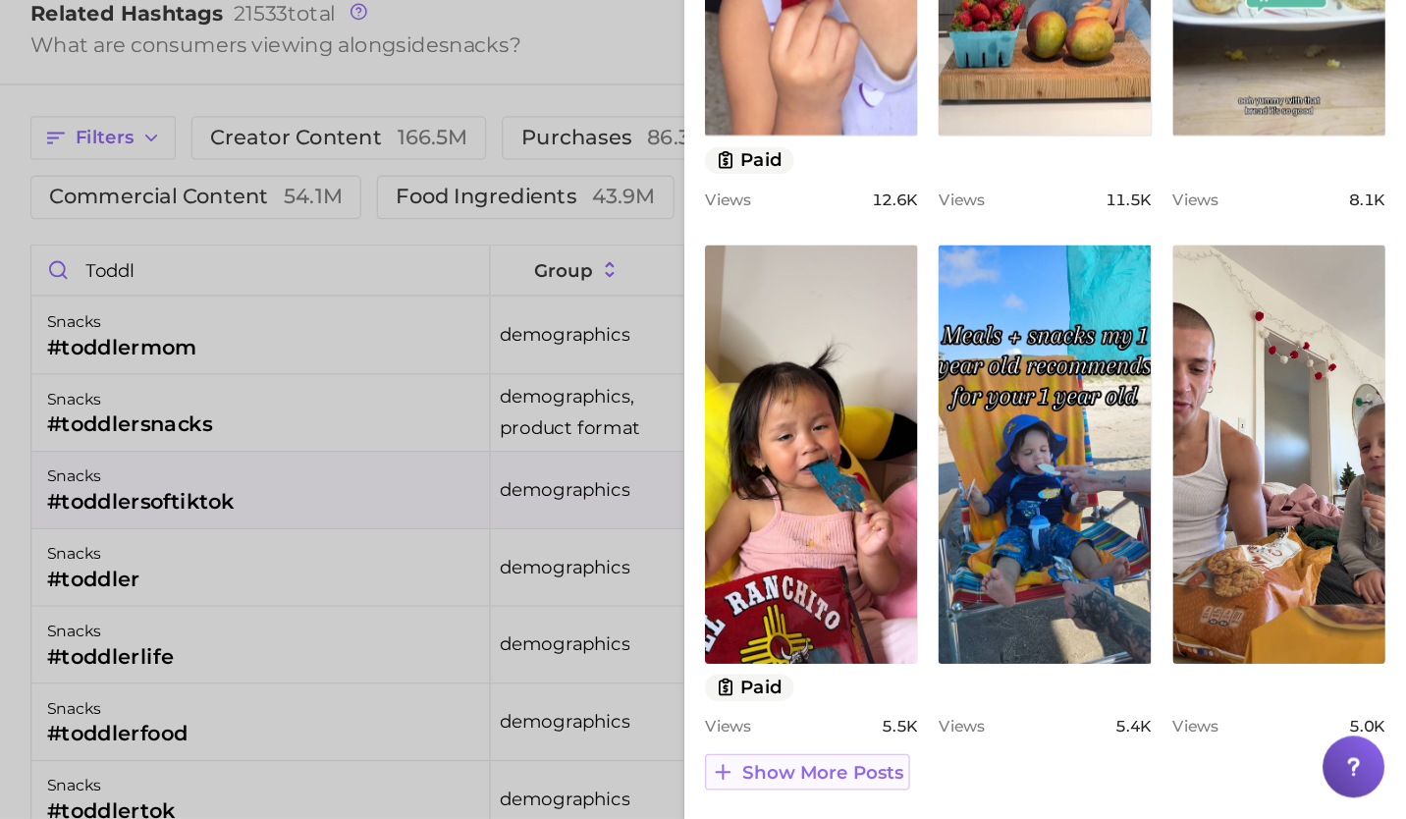
click at [976, 783] on span "Show more posts" at bounding box center [961, 783] width 123 height 17
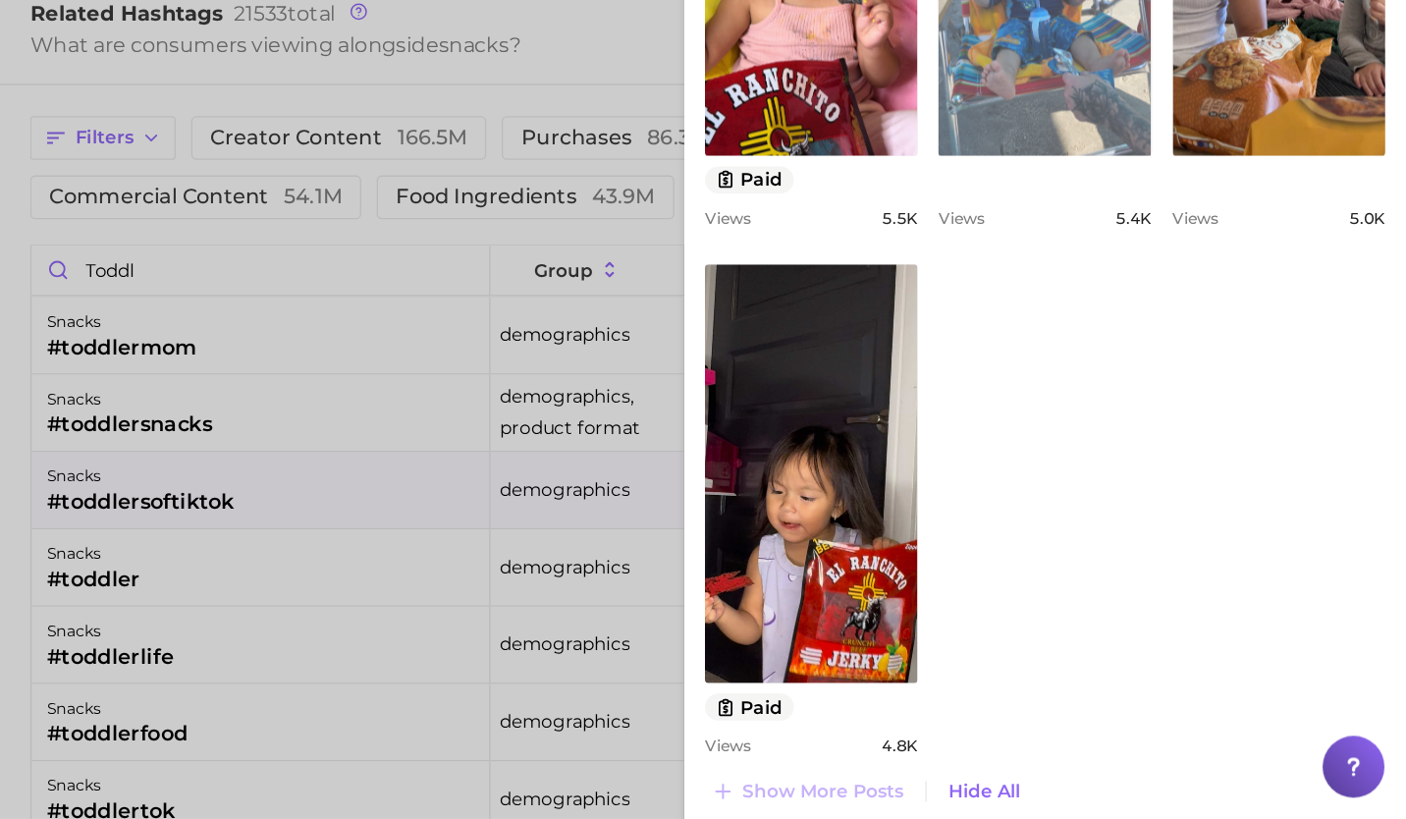
scroll to position [1028, 0]
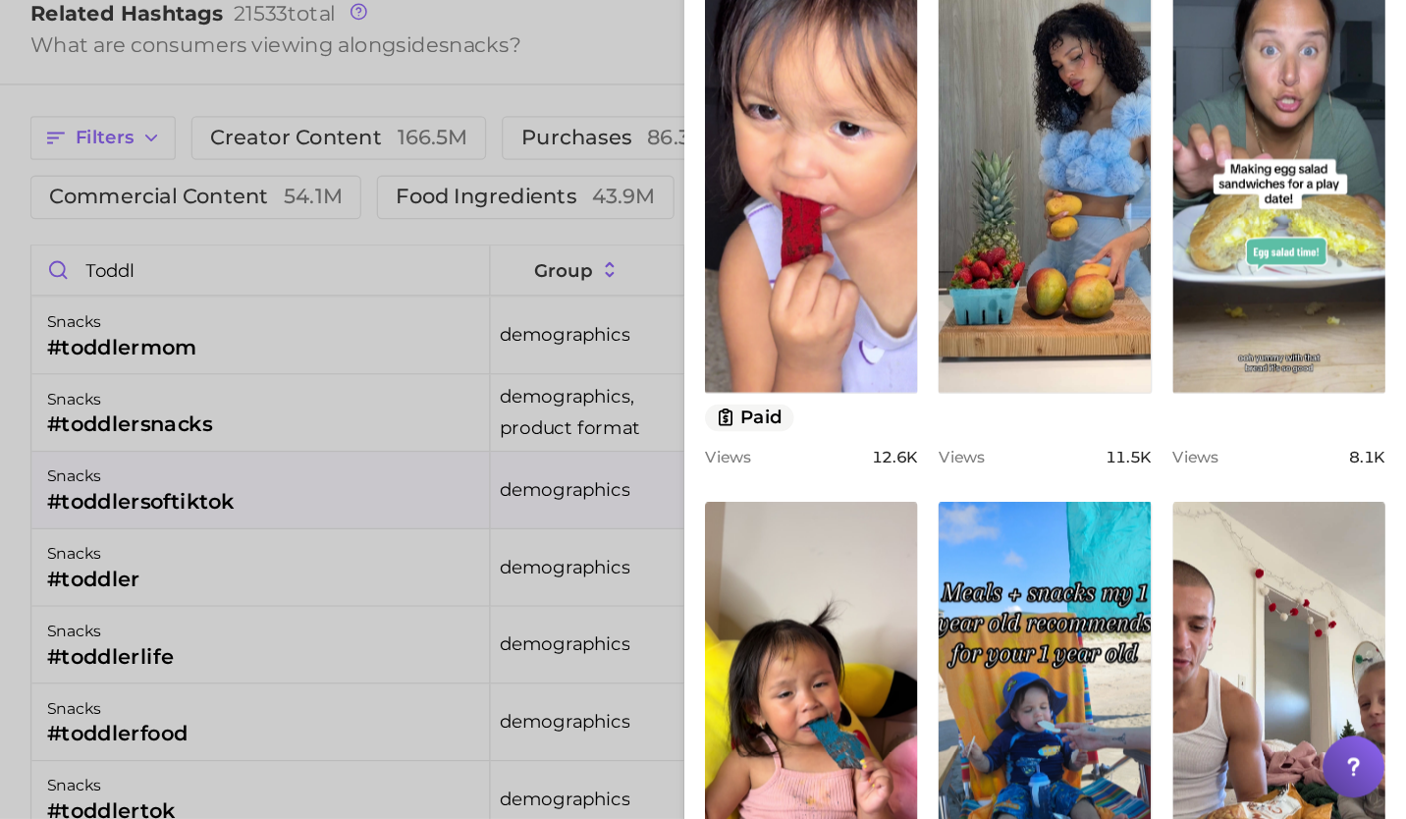
click at [492, 642] on div at bounding box center [703, 409] width 1406 height 819
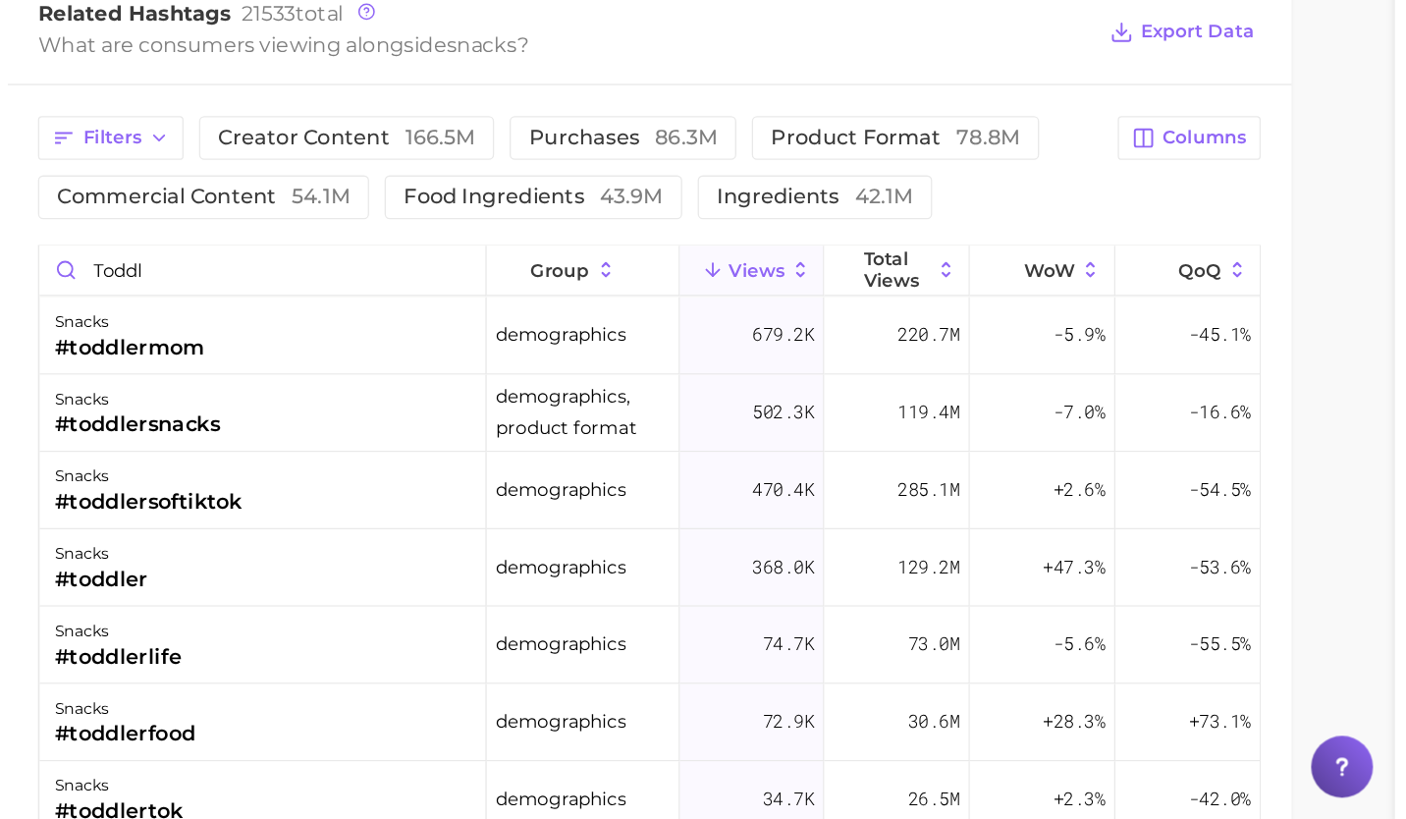
scroll to position [0, 0]
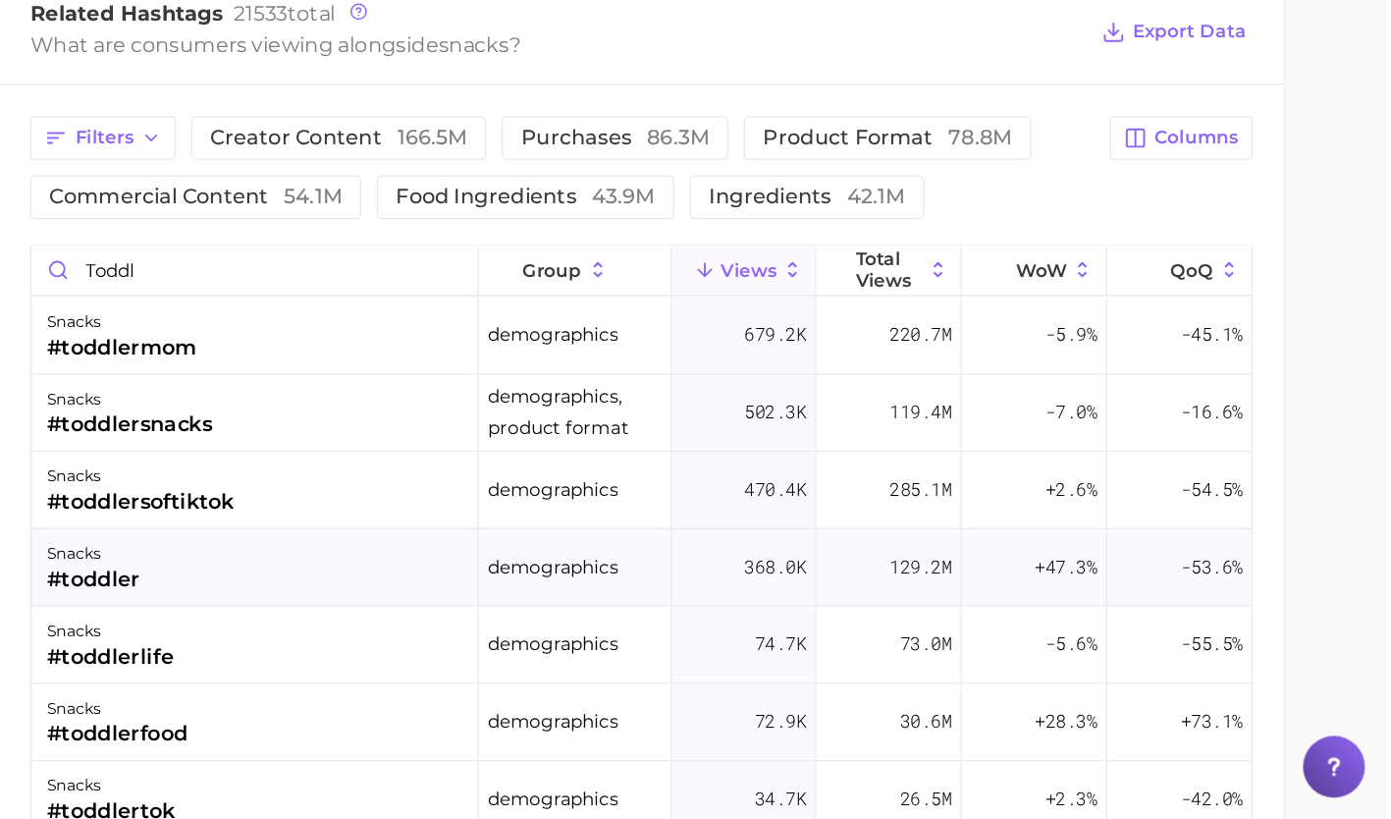
click at [475, 638] on div "snacks #toddler" at bounding box center [528, 627] width 341 height 59
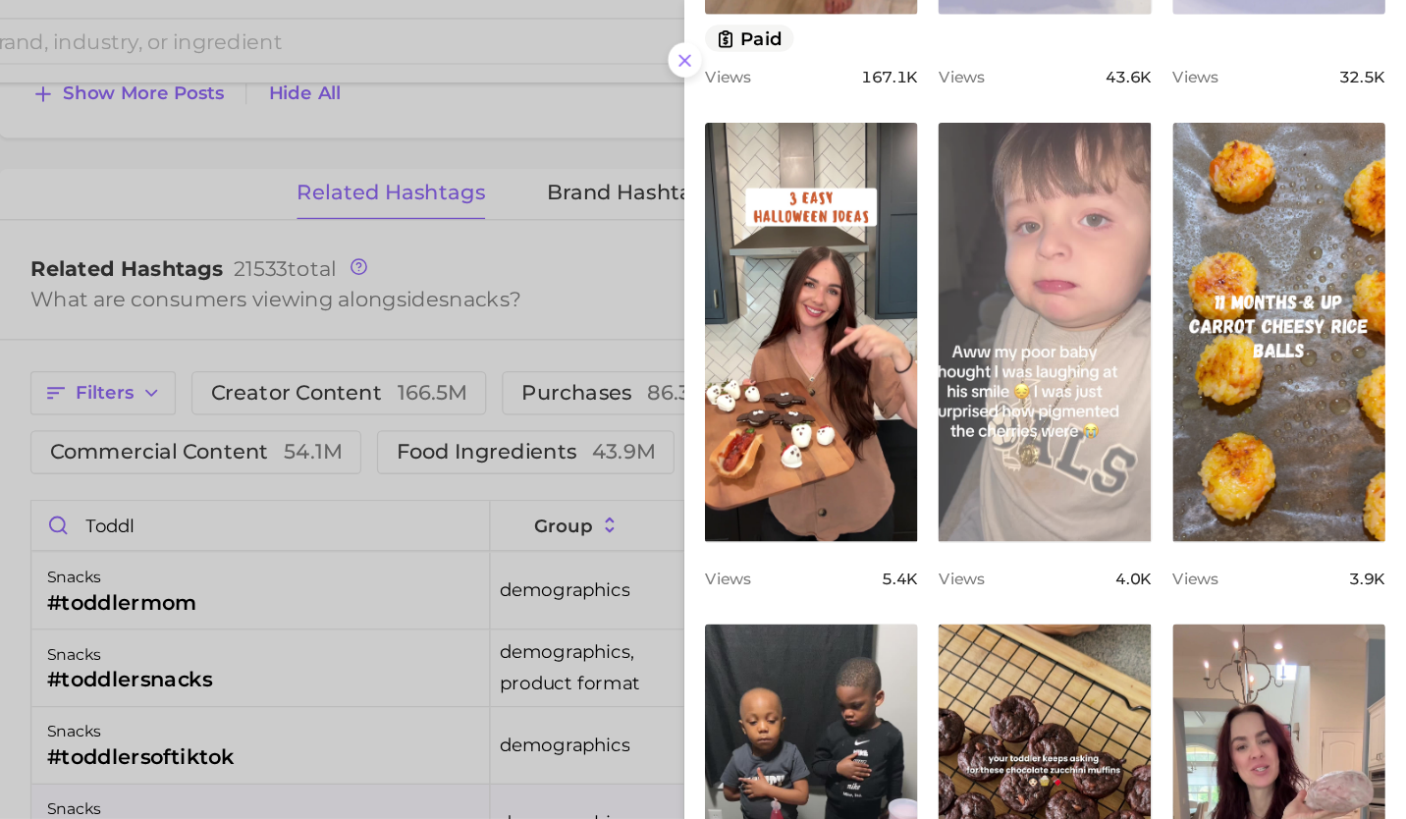
scroll to position [606, 0]
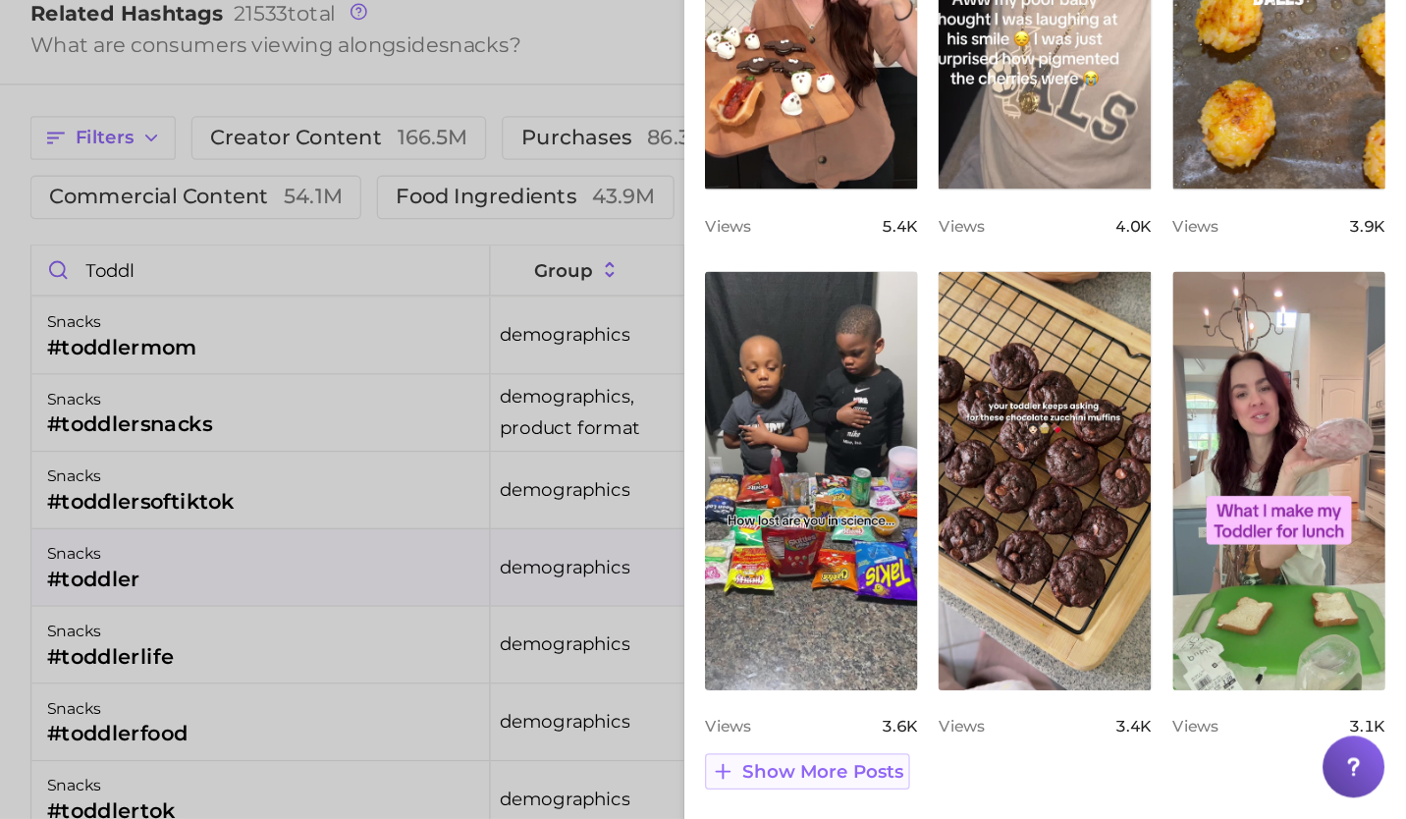
click at [975, 780] on span "Show more posts" at bounding box center [961, 783] width 123 height 17
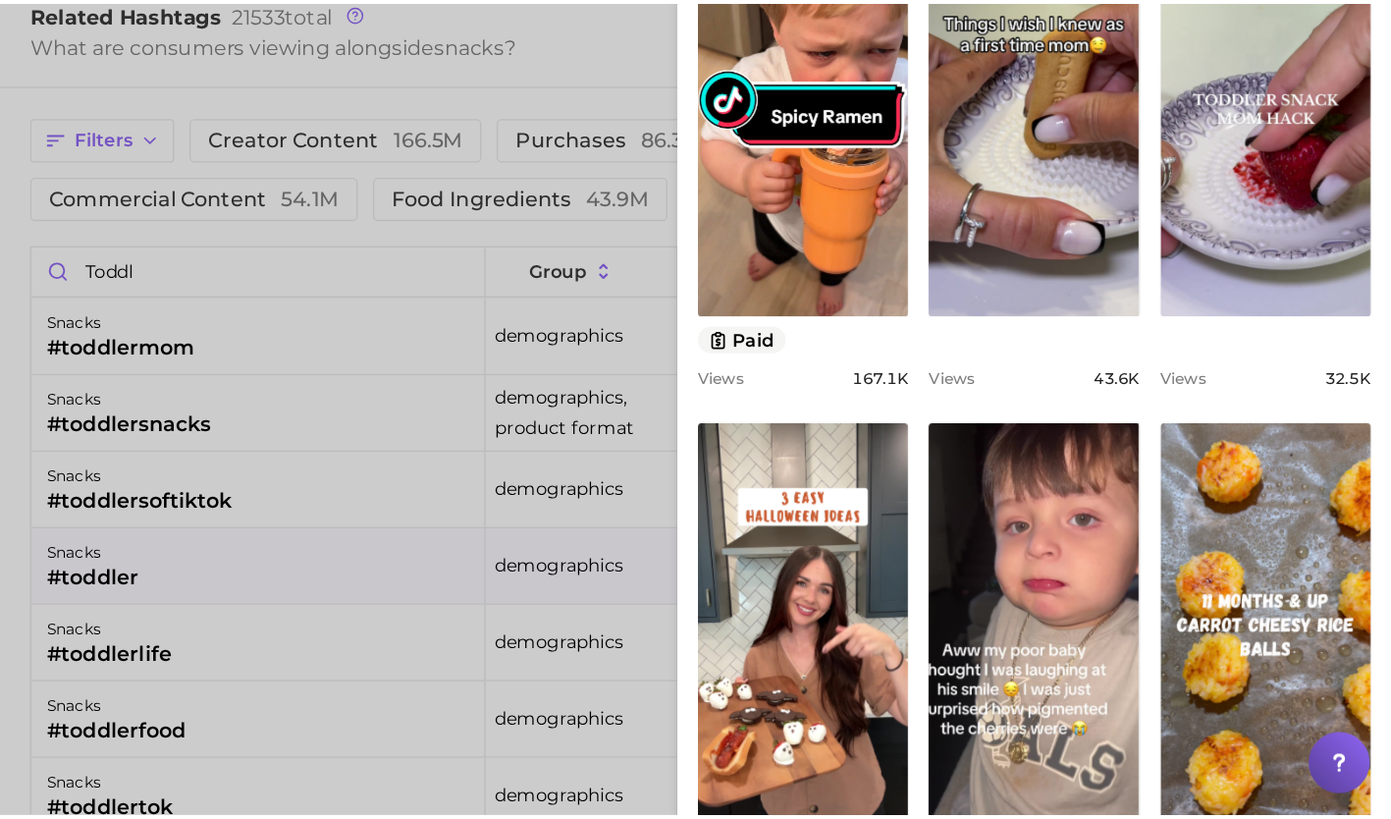
scroll to position [109, 0]
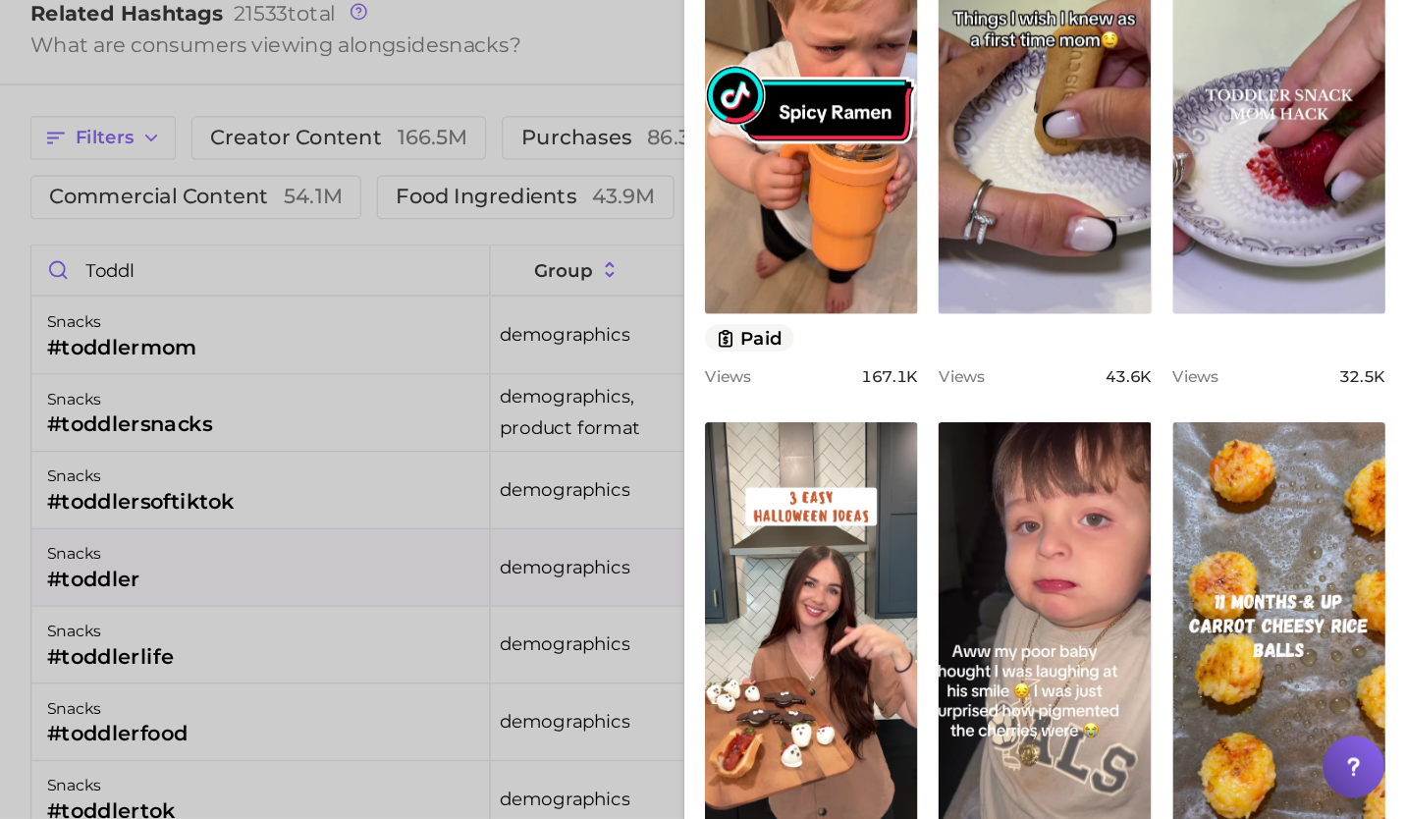
click at [480, 704] on div at bounding box center [703, 409] width 1406 height 819
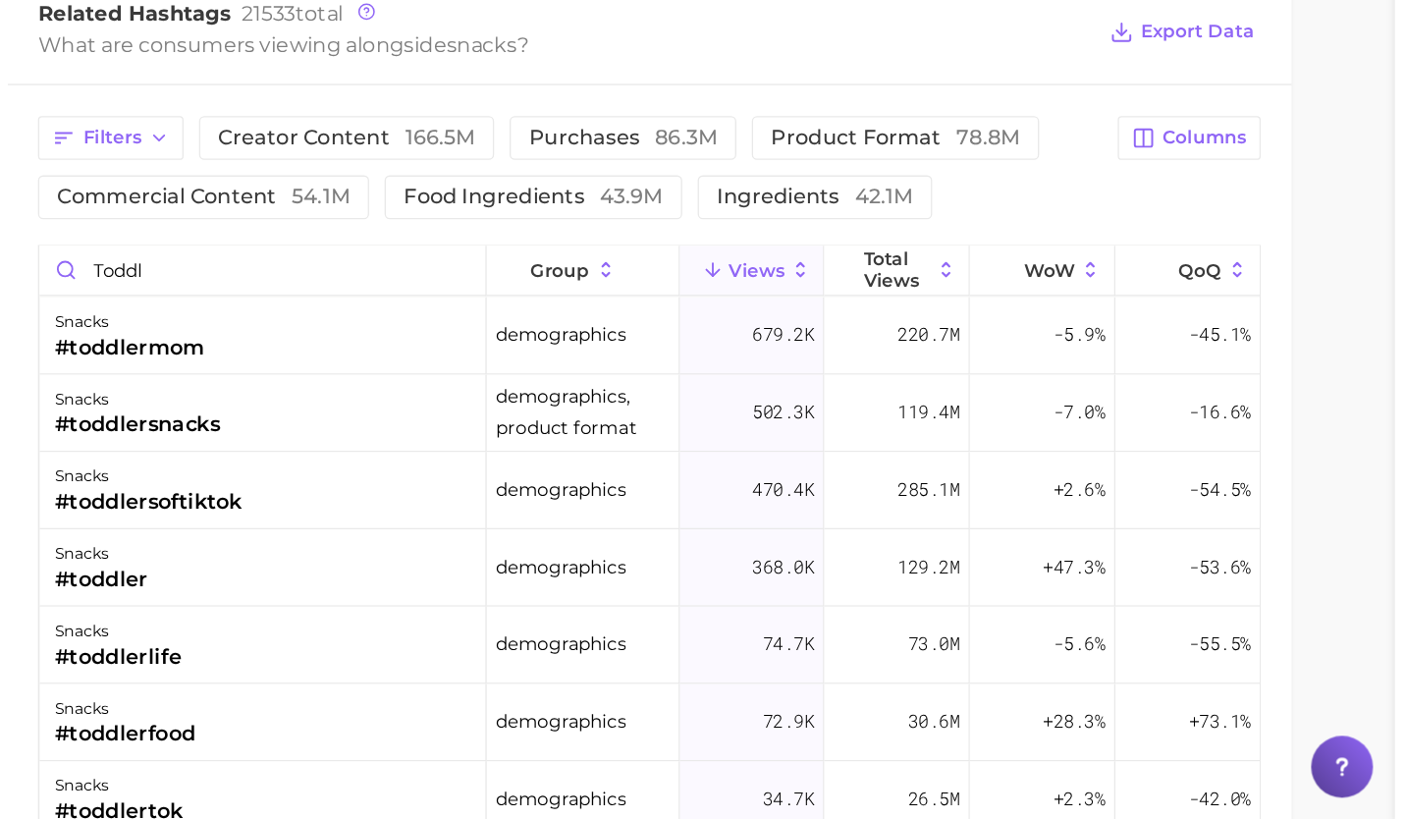
scroll to position [78, 0]
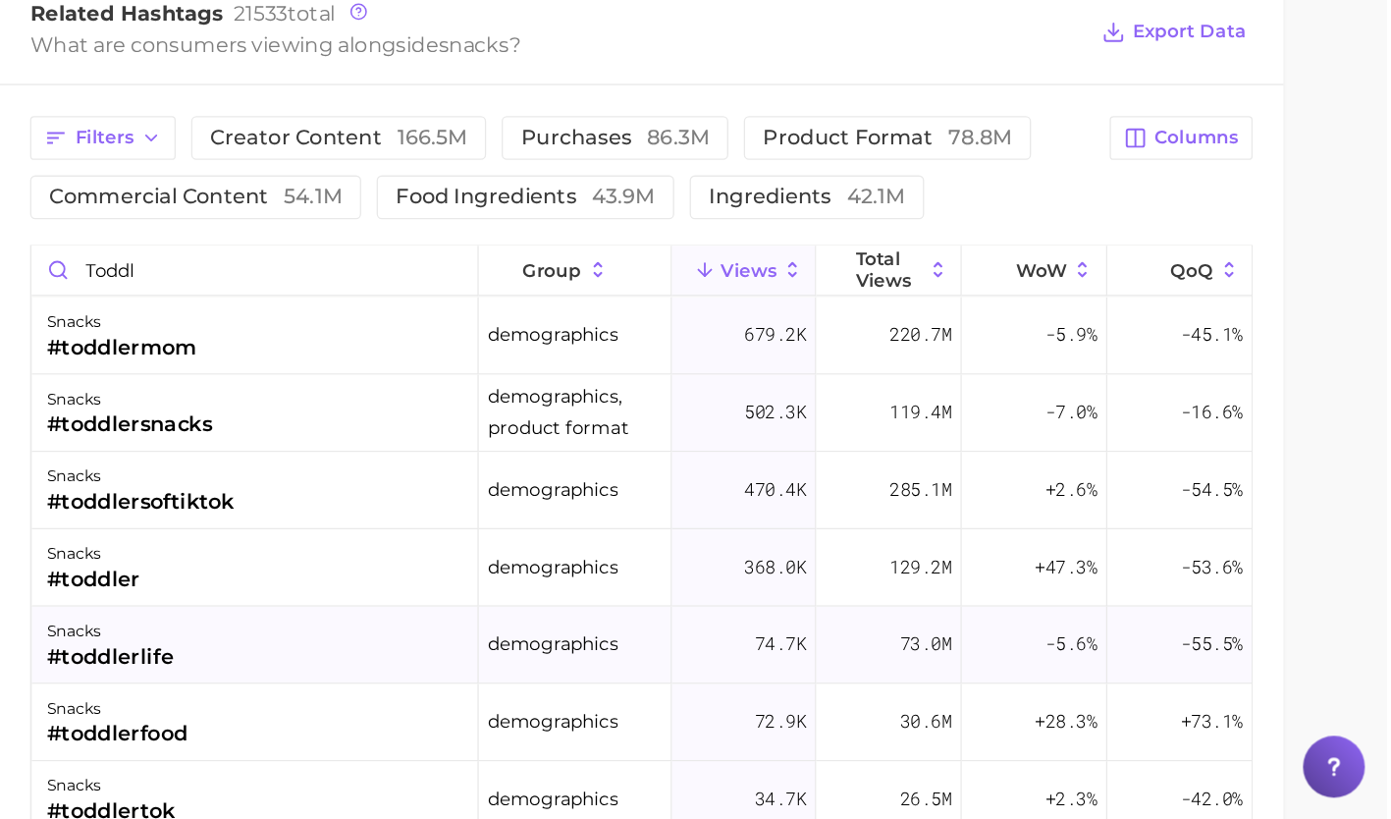
click at [473, 698] on div "snacks #toddlerlife" at bounding box center [528, 686] width 341 height 59
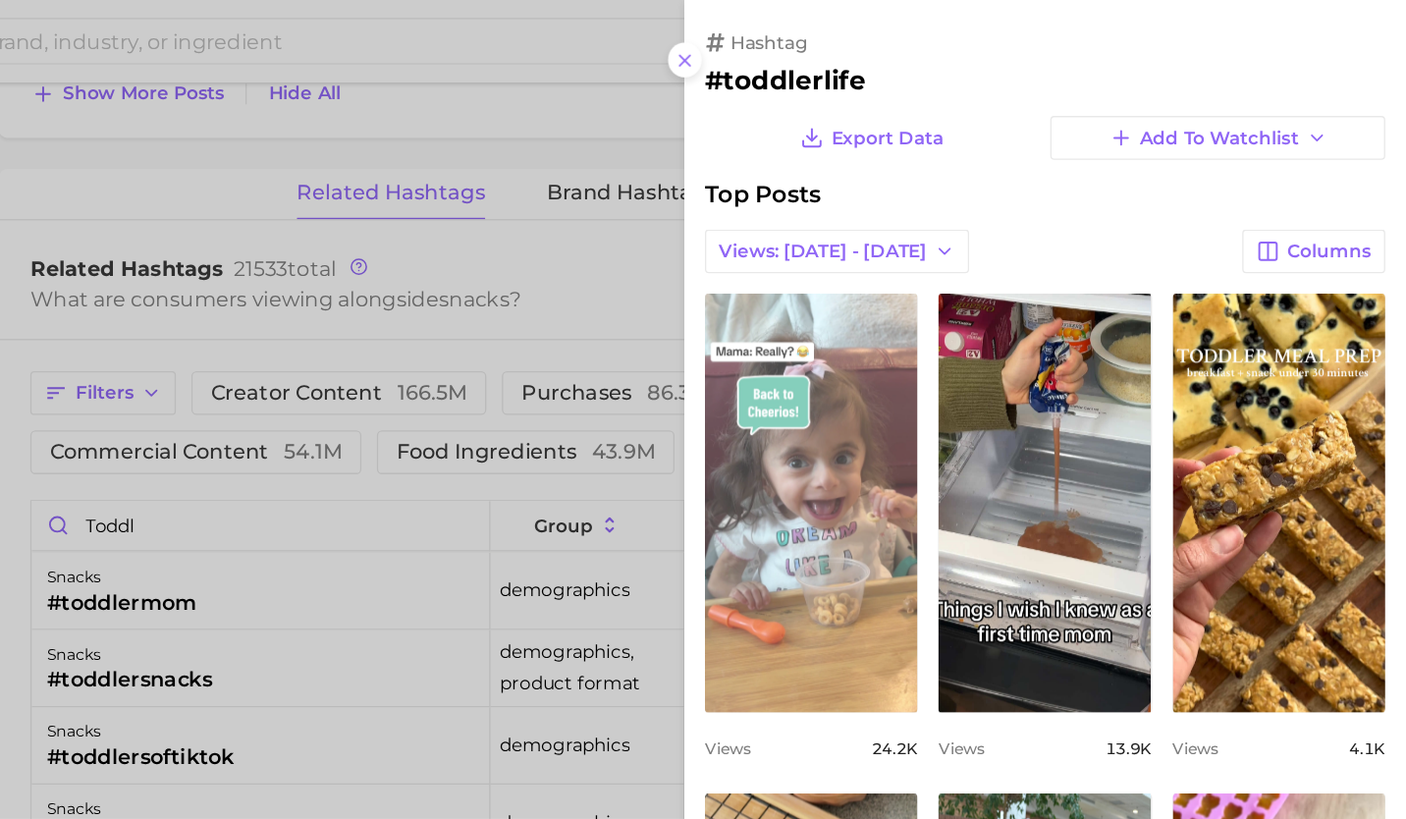
scroll to position [0, 0]
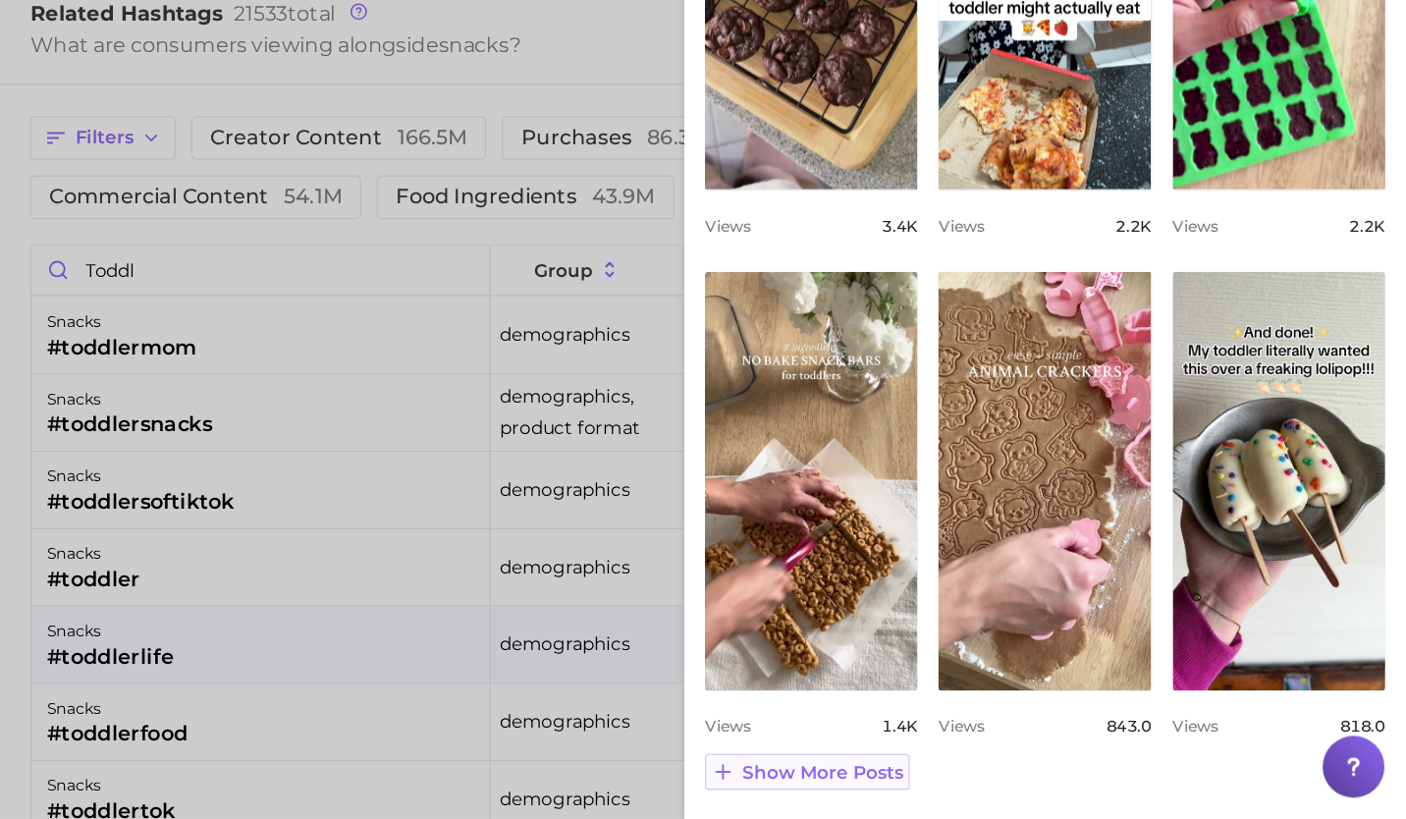
click at [943, 778] on span "Show more posts" at bounding box center [961, 783] width 123 height 17
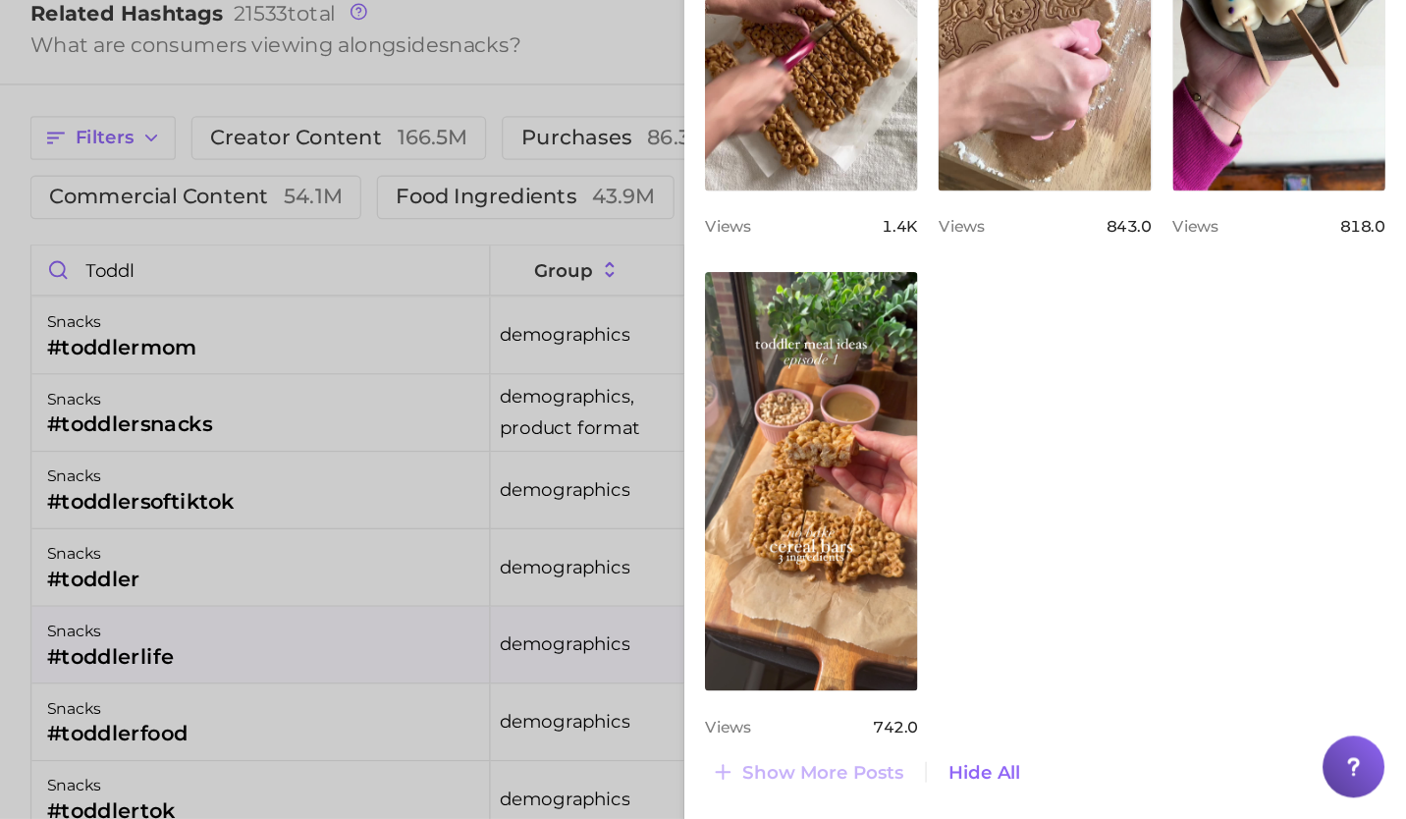
click at [533, 750] on div at bounding box center [703, 409] width 1406 height 819
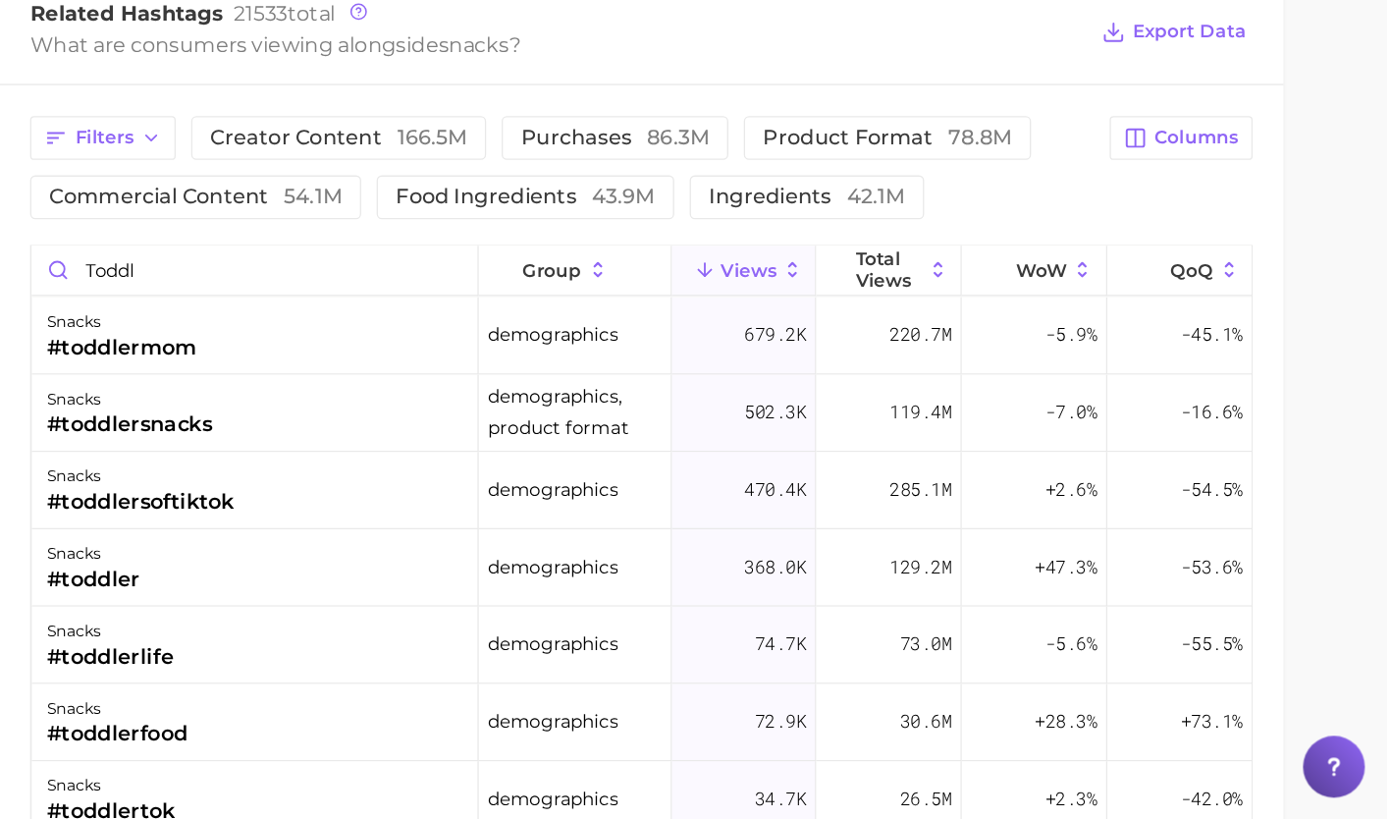
click at [533, 750] on div "snacks #toddlerfood" at bounding box center [528, 745] width 341 height 59
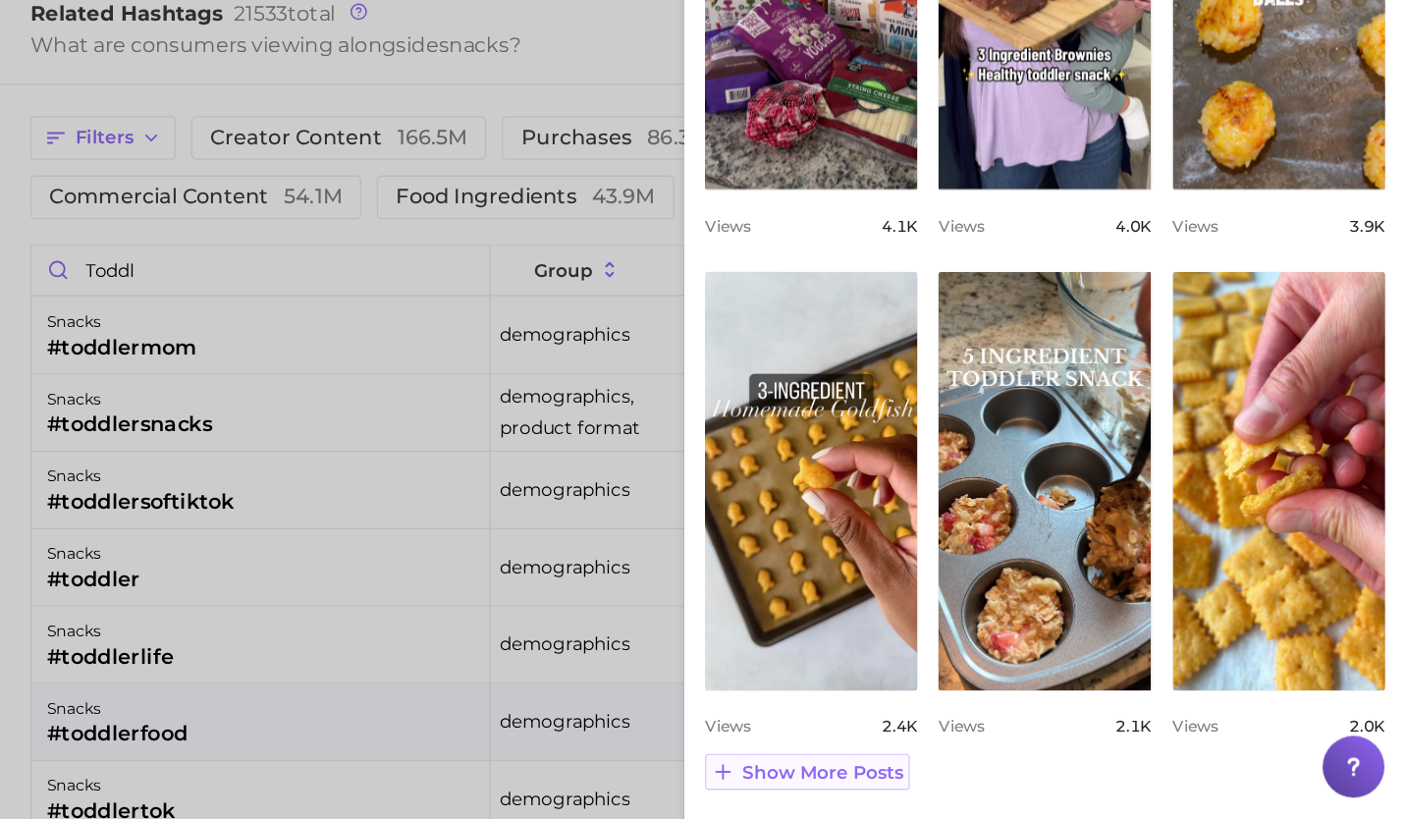
click at [1000, 775] on span "Show more posts" at bounding box center [961, 783] width 123 height 17
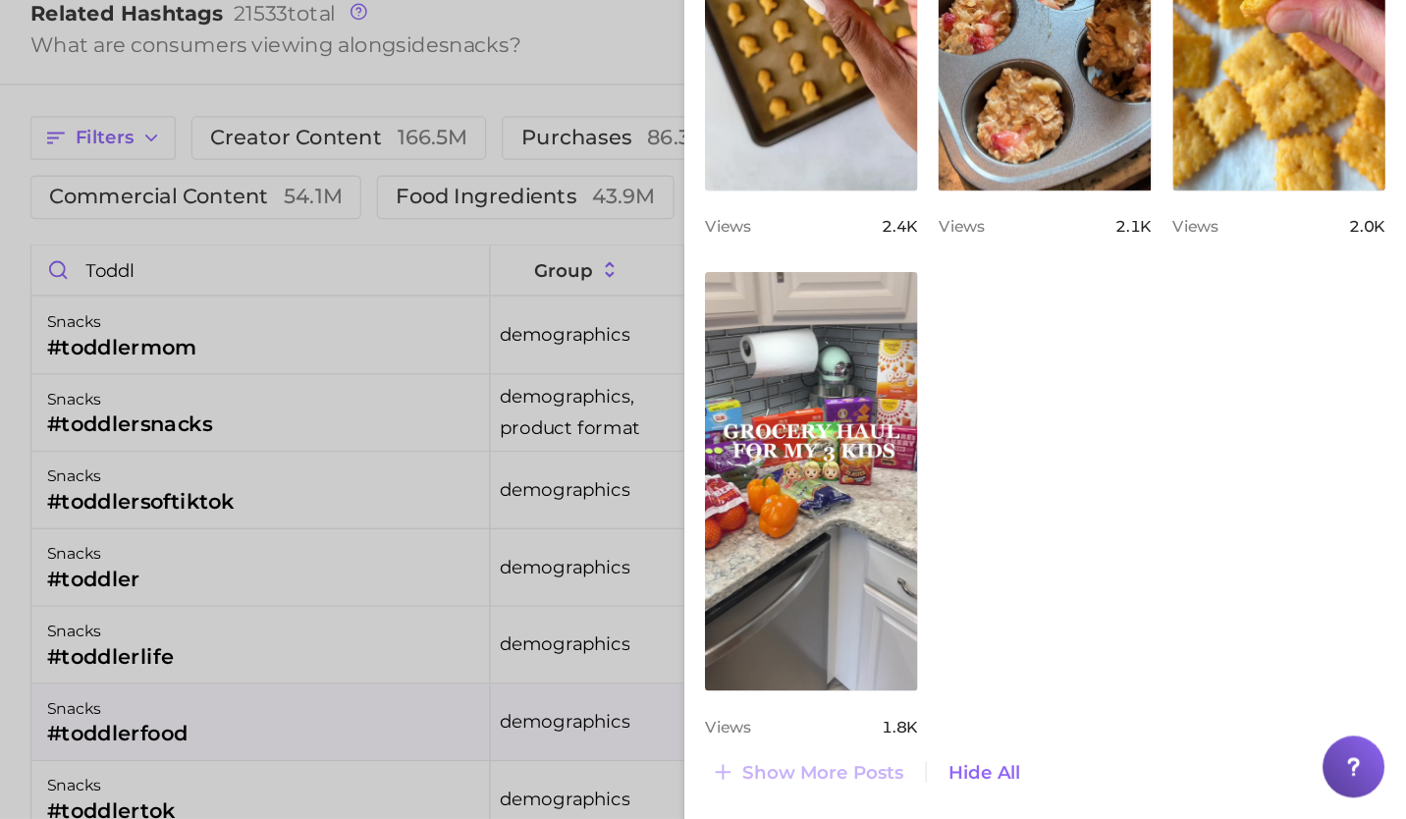
click at [578, 572] on div at bounding box center [703, 409] width 1406 height 819
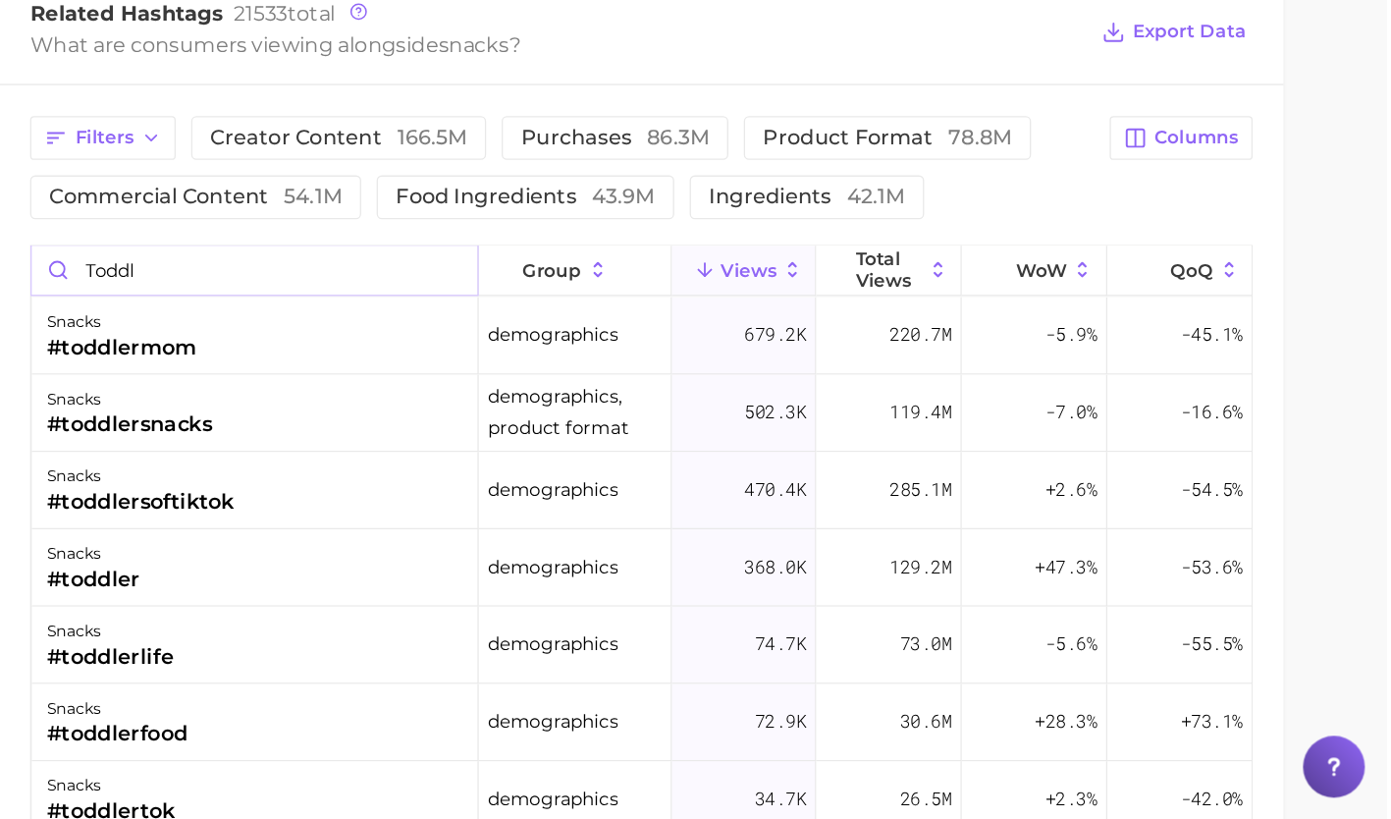
click at [667, 399] on input "toddl" at bounding box center [528, 400] width 340 height 37
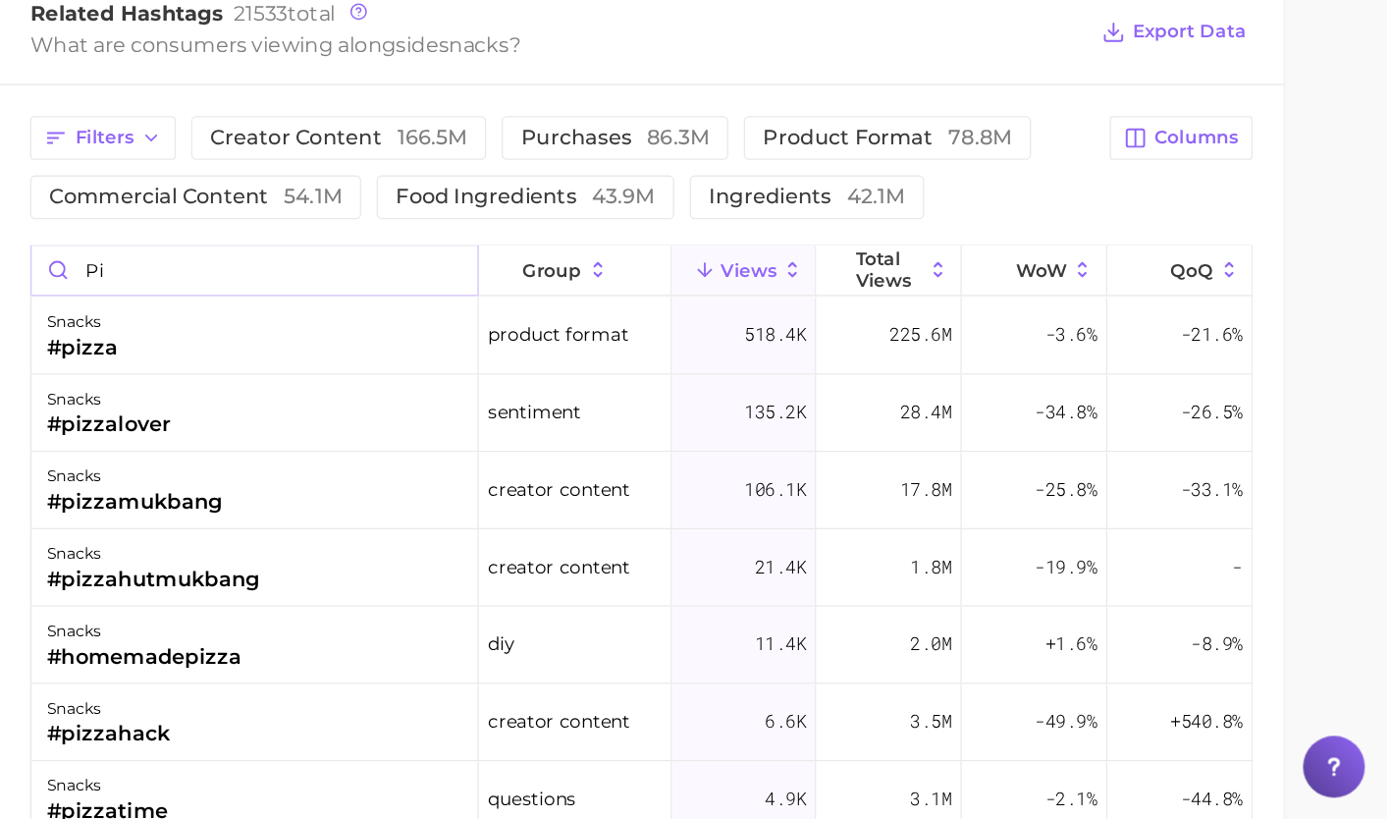
type input "p"
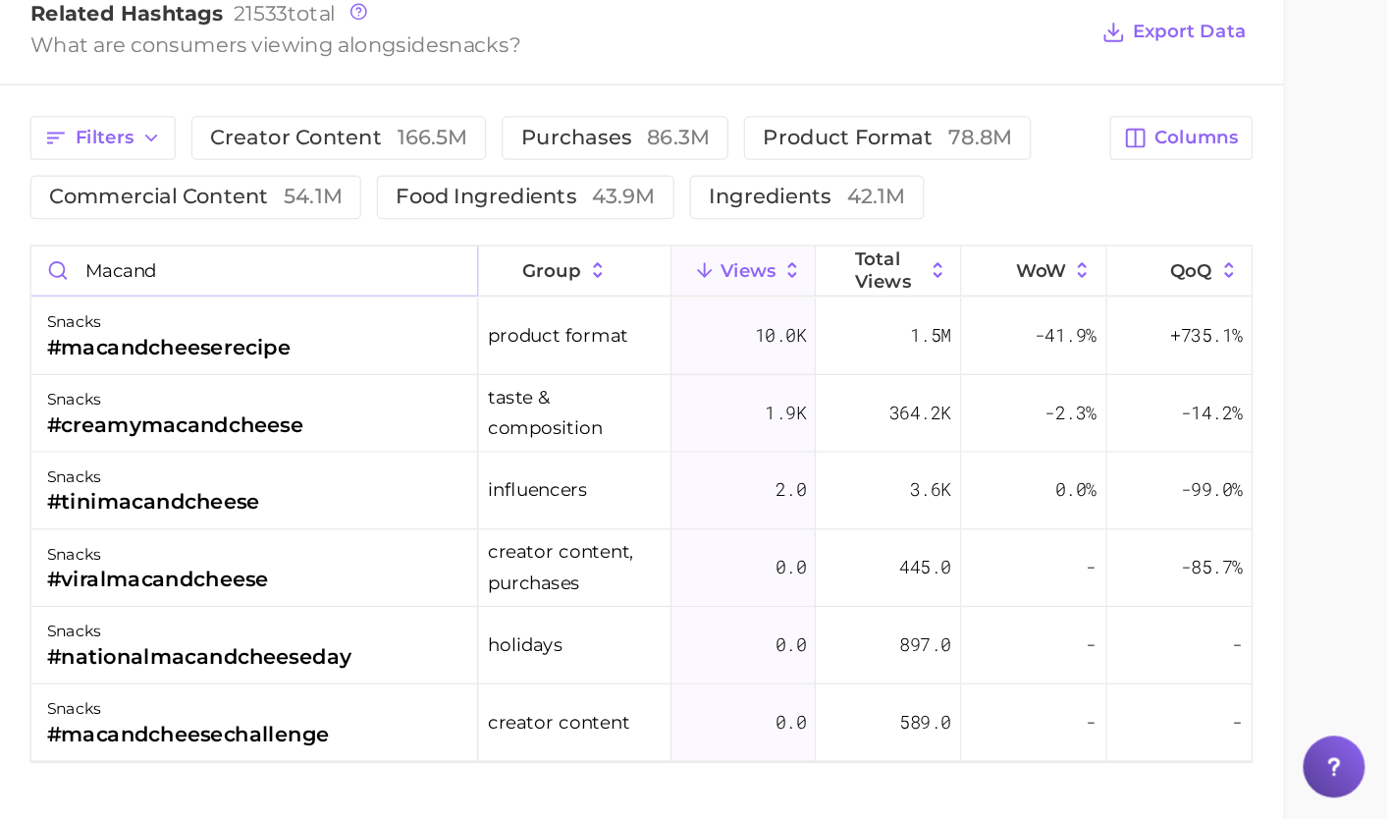
type input "macand"
click at [532, 463] on div "#macandcheeserecipe" at bounding box center [463, 460] width 186 height 24
